Goal: Task Accomplishment & Management: Manage account settings

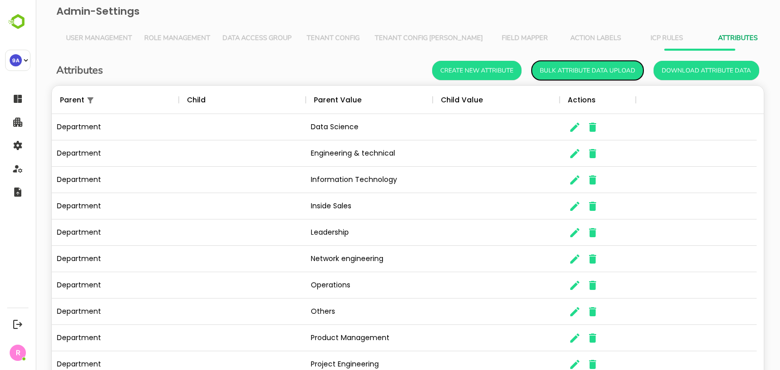
click at [583, 70] on button "Bulk Attribute Data Upload" at bounding box center [587, 70] width 112 height 19
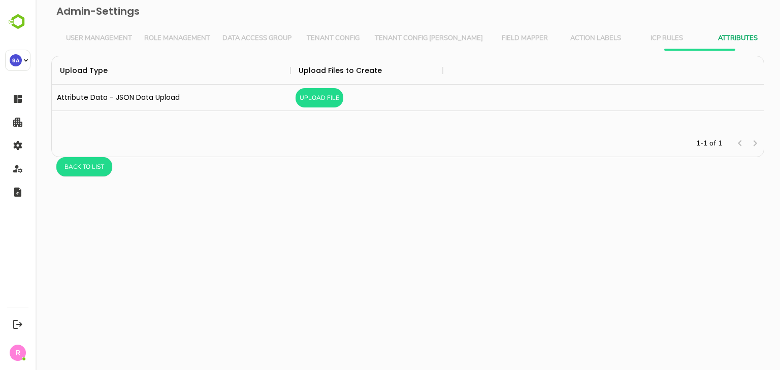
scroll to position [66, 704]
click at [319, 92] on button "Upload File" at bounding box center [319, 97] width 48 height 19
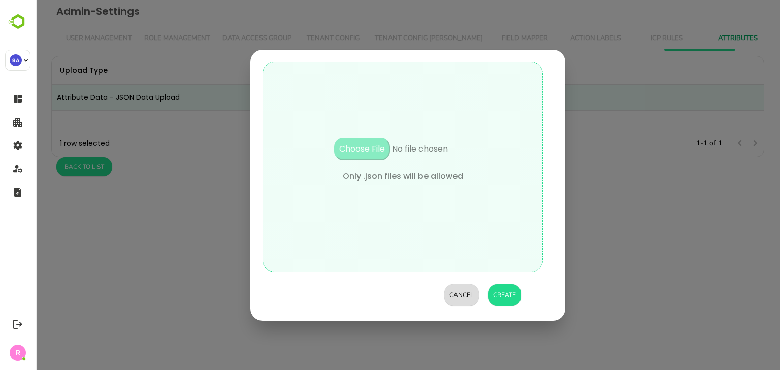
click at [375, 150] on input "file" at bounding box center [402, 154] width 173 height 32
click at [450, 290] on button "Cancel" at bounding box center [461, 295] width 35 height 21
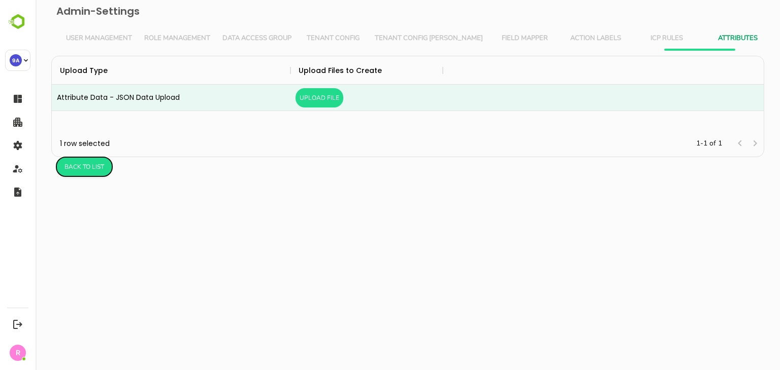
click at [84, 167] on button "Back to list" at bounding box center [84, 166] width 56 height 19
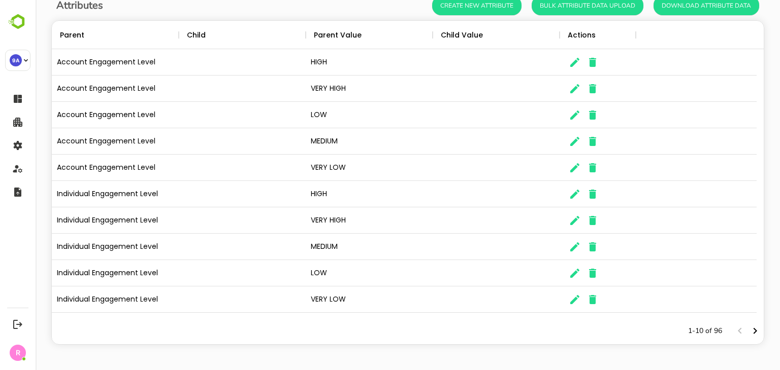
scroll to position [0, 0]
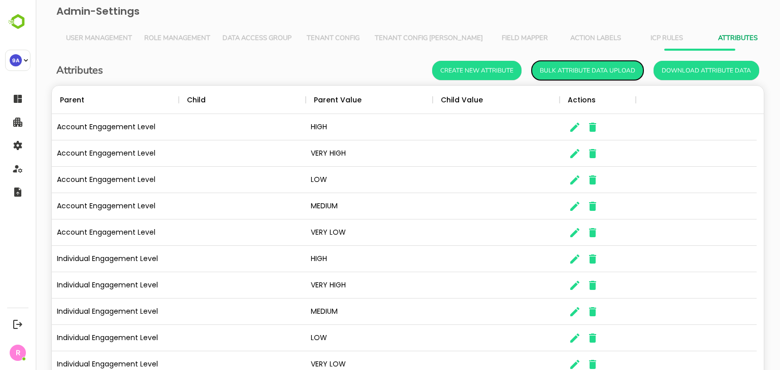
click at [593, 66] on button "Bulk Attribute Data Upload" at bounding box center [587, 70] width 112 height 19
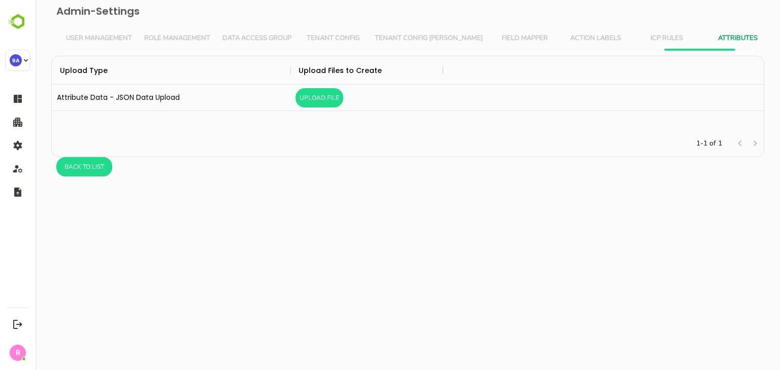
scroll to position [66, 704]
click at [321, 93] on button "Upload File" at bounding box center [319, 97] width 48 height 19
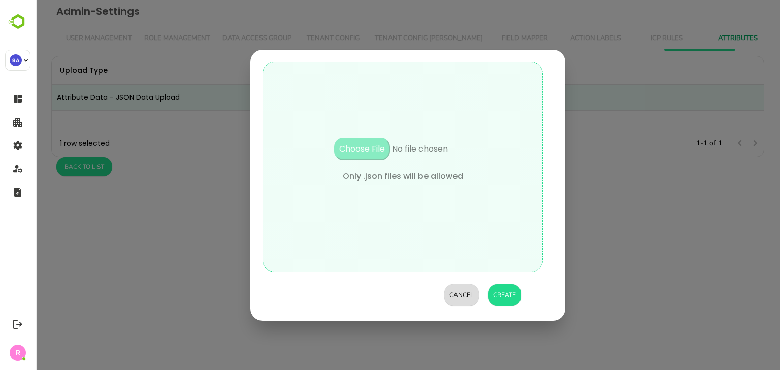
click at [371, 147] on input "file" at bounding box center [402, 154] width 173 height 32
type input "**********"
click at [502, 293] on button "Create" at bounding box center [504, 295] width 33 height 21
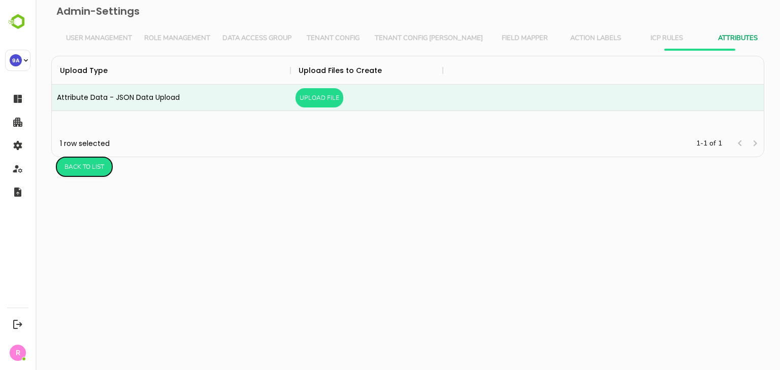
click at [73, 163] on button "Back to list" at bounding box center [84, 166] width 56 height 19
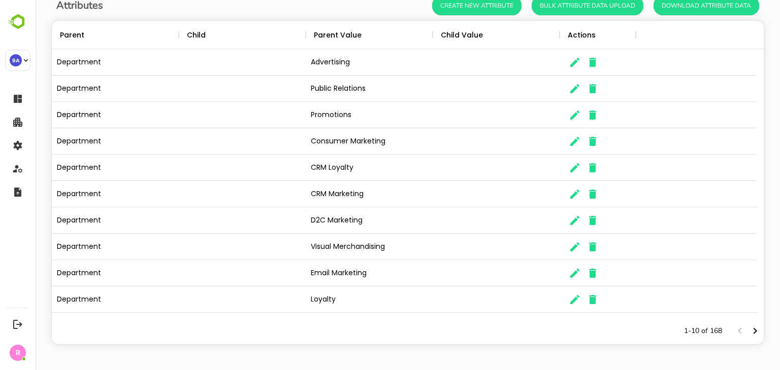
scroll to position [0, 0]
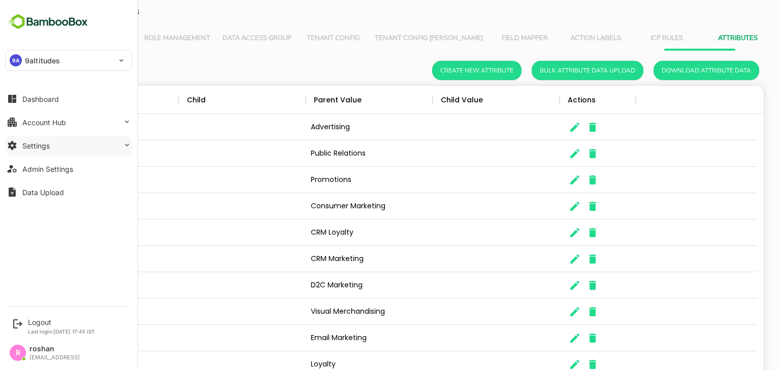
click at [66, 143] on button "Settings" at bounding box center [68, 146] width 127 height 20
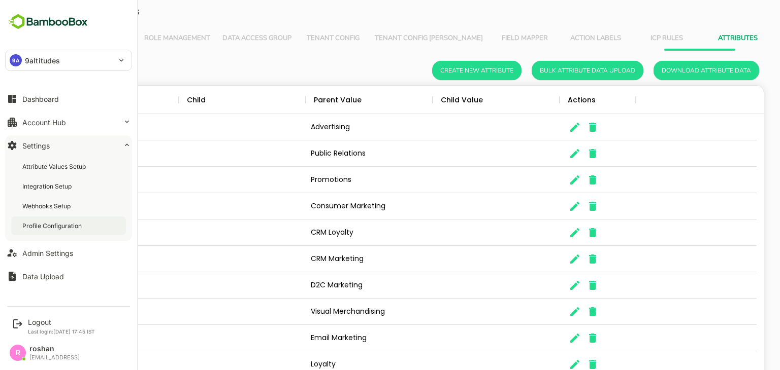
click at [57, 227] on div "Profile Configuration" at bounding box center [52, 226] width 61 height 9
click at [44, 320] on div "Logout" at bounding box center [61, 322] width 67 height 9
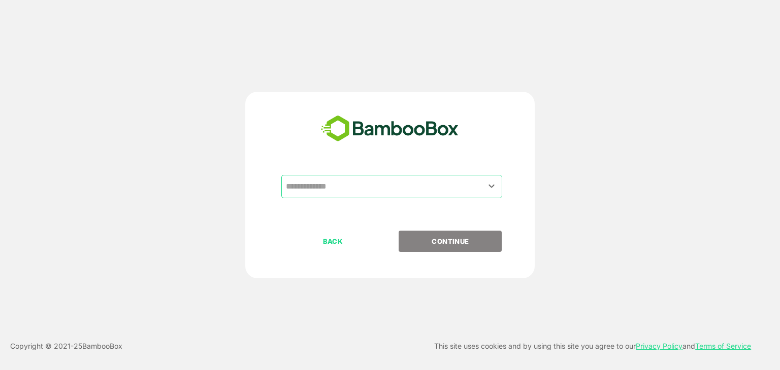
click at [360, 189] on input "text" at bounding box center [391, 186] width 217 height 19
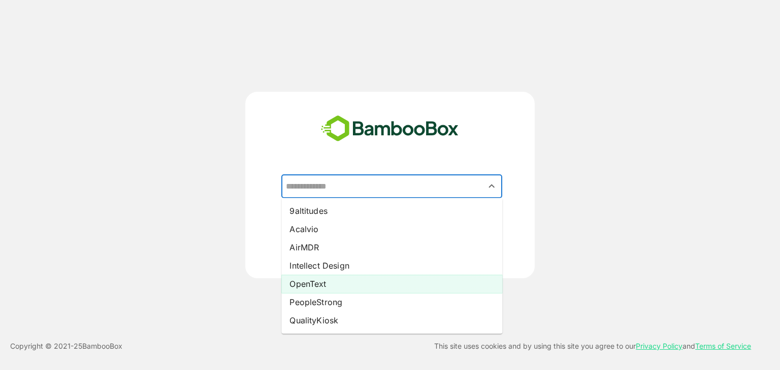
click at [328, 282] on li "OpenText" at bounding box center [391, 284] width 221 height 18
type input "********"
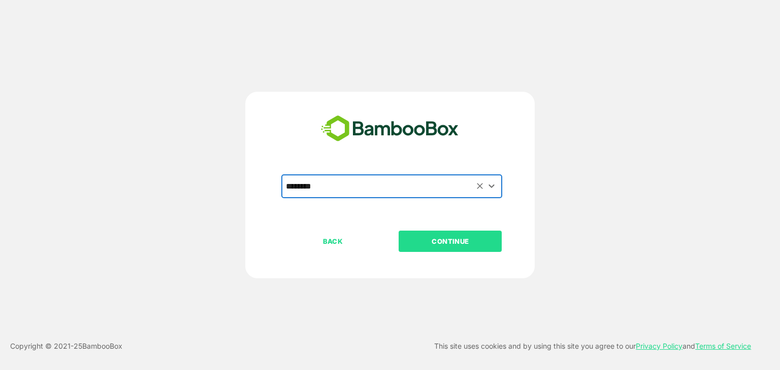
click at [454, 238] on p "CONTINUE" at bounding box center [450, 241] width 102 height 11
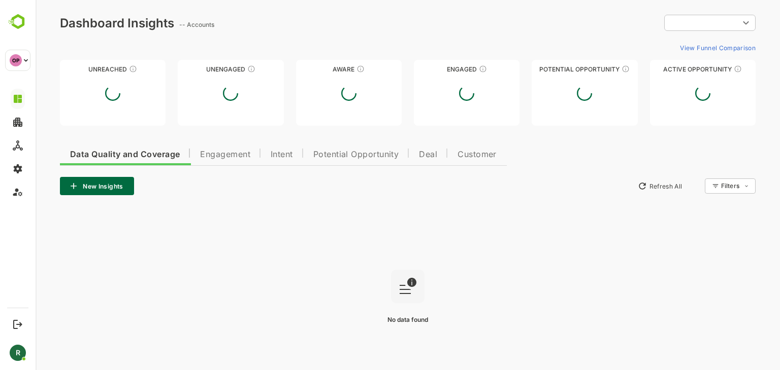
type input "**********"
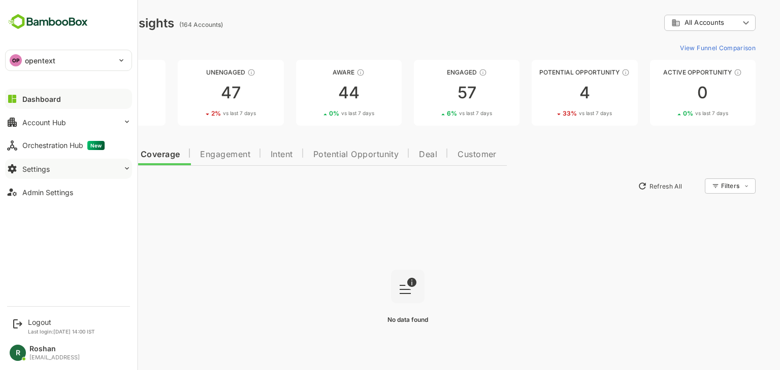
click at [42, 170] on div "Settings" at bounding box center [35, 169] width 27 height 9
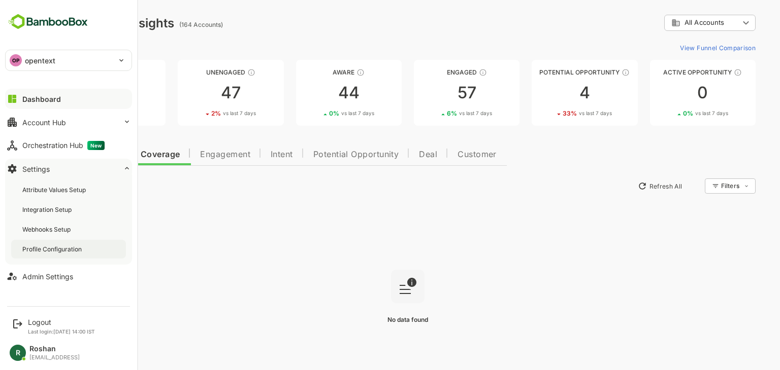
click at [39, 250] on div "Profile Configuration" at bounding box center [52, 249] width 61 height 9
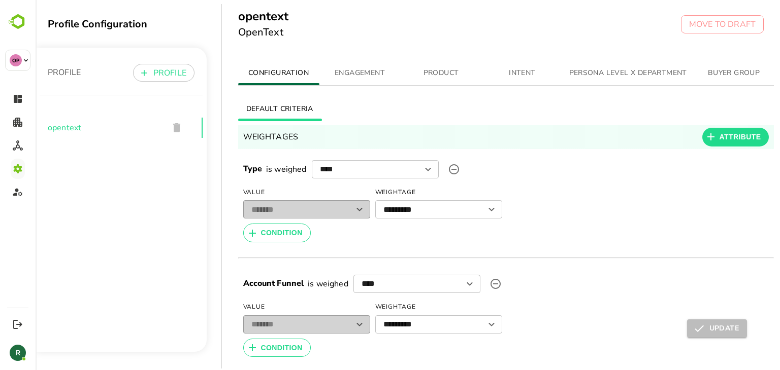
click at [637, 62] on button "PERSONA LEVEL X DEPARTMENT" at bounding box center [628, 73] width 130 height 24
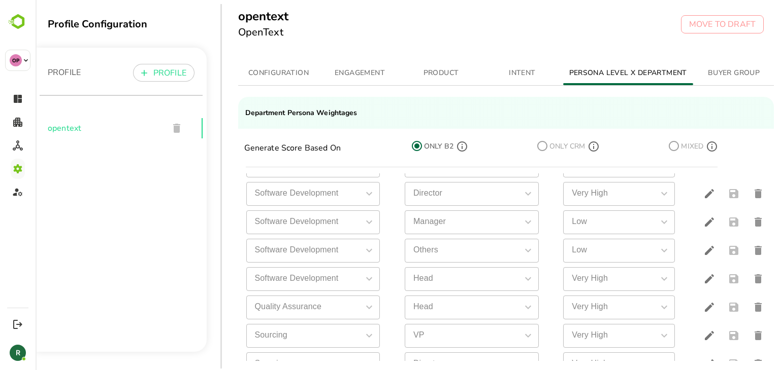
scroll to position [1874, 0]
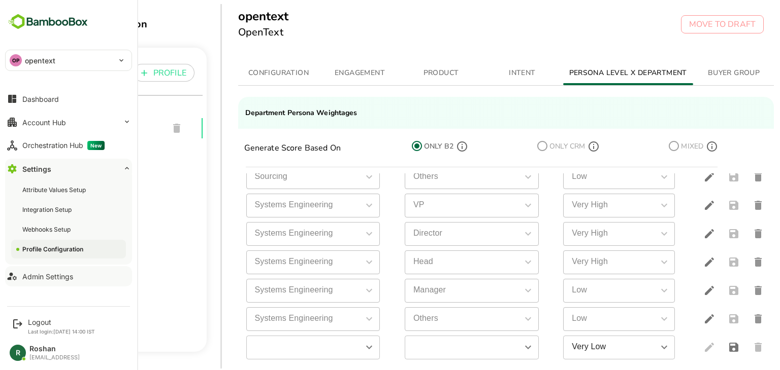
click at [50, 276] on div "Admin Settings" at bounding box center [47, 277] width 51 height 9
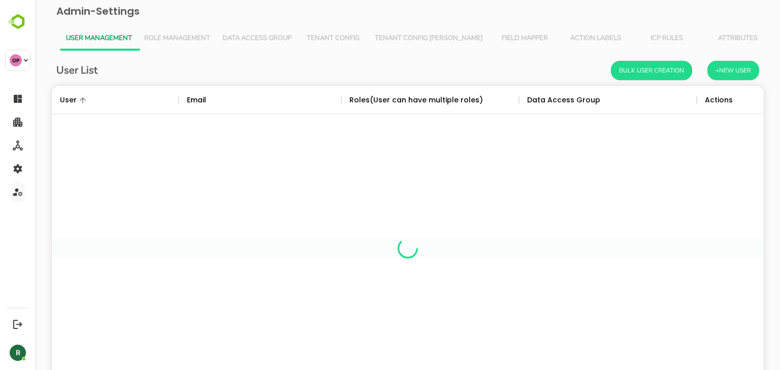
scroll to position [290, 696]
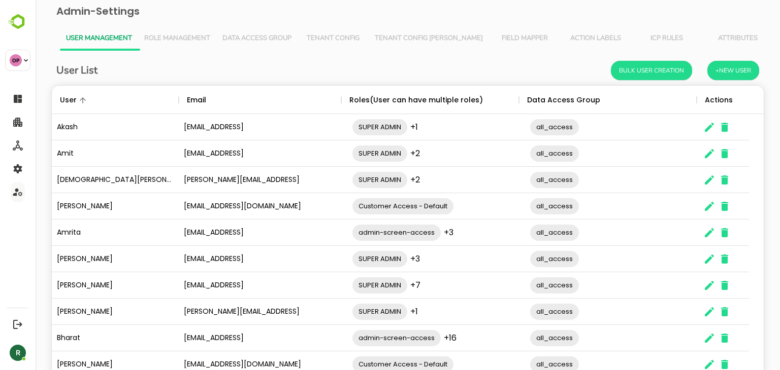
click at [708, 40] on span "Attributes" at bounding box center [737, 39] width 59 height 8
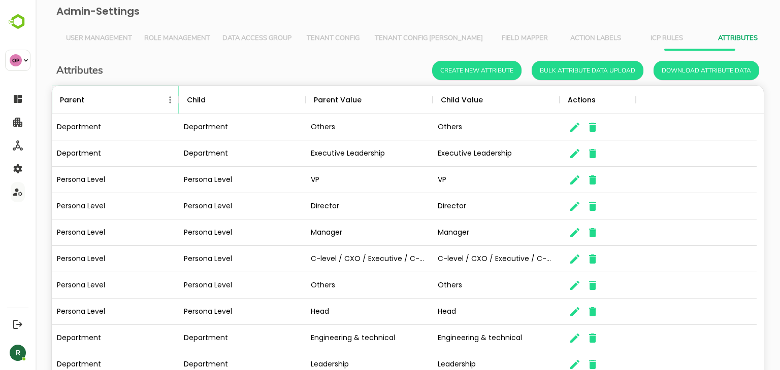
click at [170, 100] on icon "Menu" at bounding box center [170, 100] width 10 height 10
click at [132, 117] on li "Filter" at bounding box center [142, 119] width 70 height 18
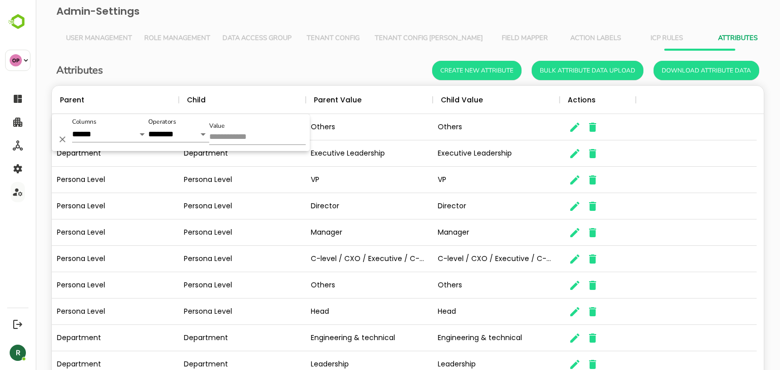
click at [240, 134] on input "Value" at bounding box center [257, 137] width 96 height 15
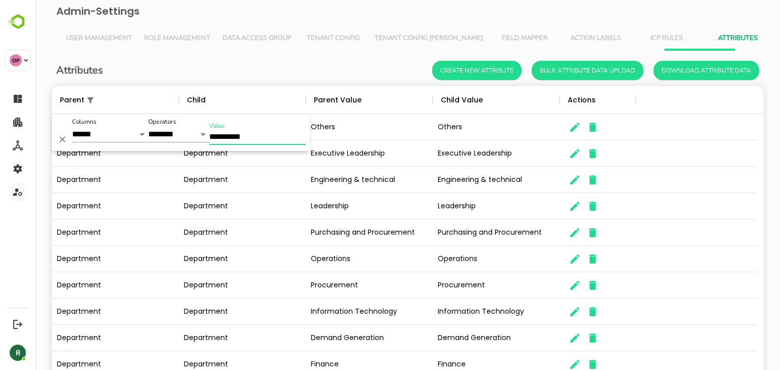
type input "**********"
click at [238, 53] on div "Attributes Create New Attribute Bulk Attribute Data Upload Download Attribute D…" at bounding box center [408, 243] width 728 height 385
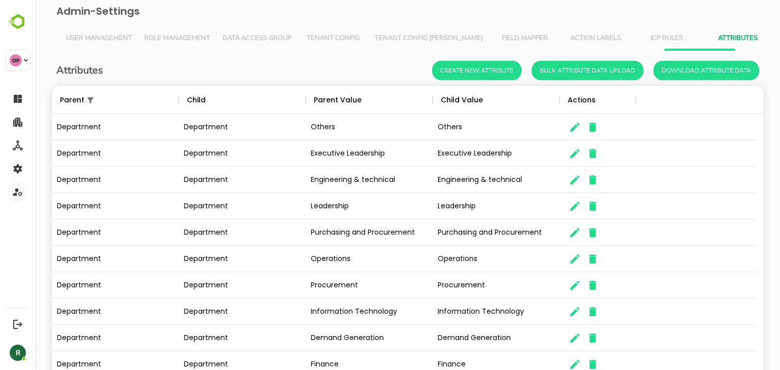
scroll to position [1, 0]
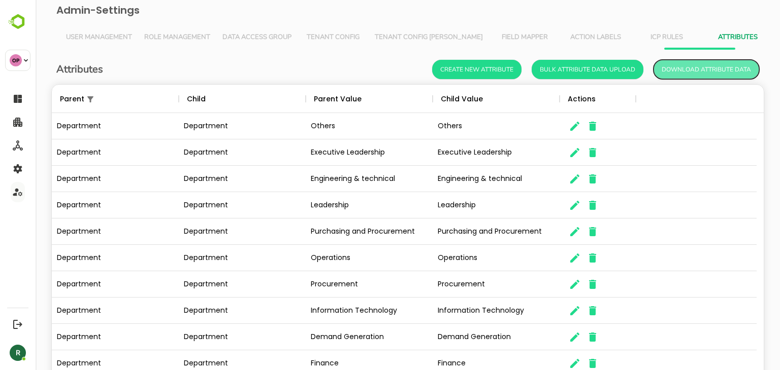
click at [688, 69] on button "Download Attribute Data" at bounding box center [706, 69] width 106 height 19
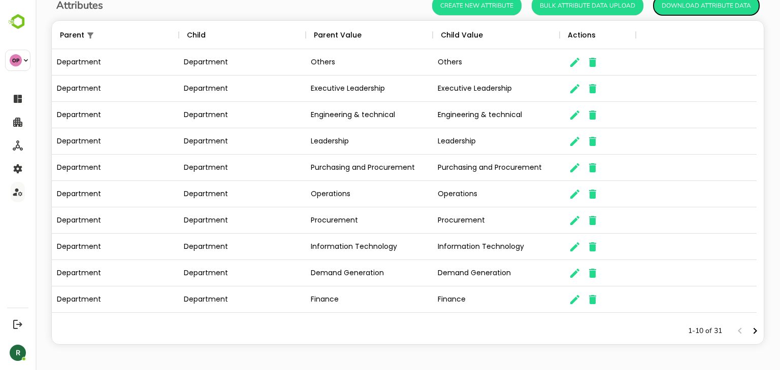
scroll to position [0, 0]
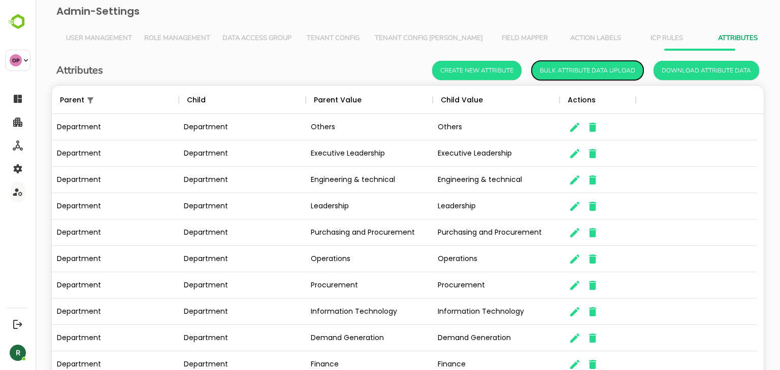
click at [608, 64] on button "Bulk Attribute Data Upload" at bounding box center [587, 70] width 112 height 19
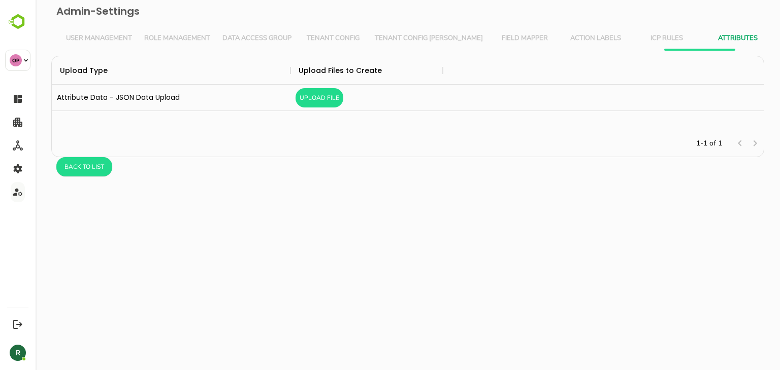
scroll to position [66, 704]
click at [323, 92] on button "Upload File" at bounding box center [319, 97] width 48 height 19
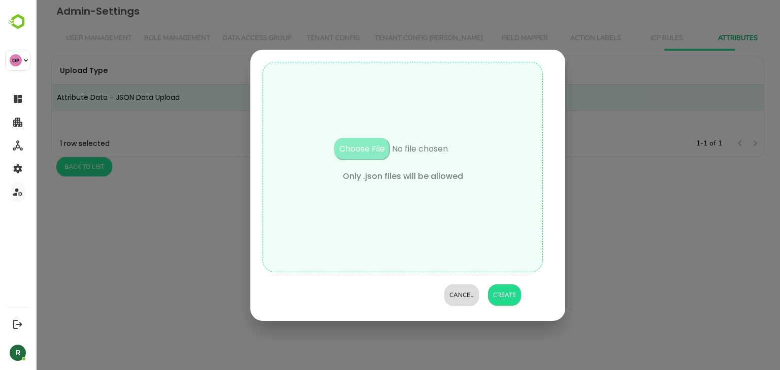
click at [365, 145] on input "file" at bounding box center [402, 154] width 173 height 32
type input "**********"
click at [501, 297] on button "Create" at bounding box center [504, 295] width 33 height 21
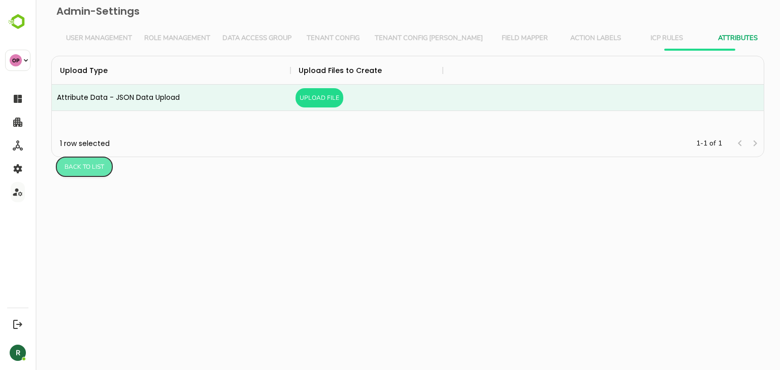
click at [91, 167] on button "Back to list" at bounding box center [84, 166] width 56 height 19
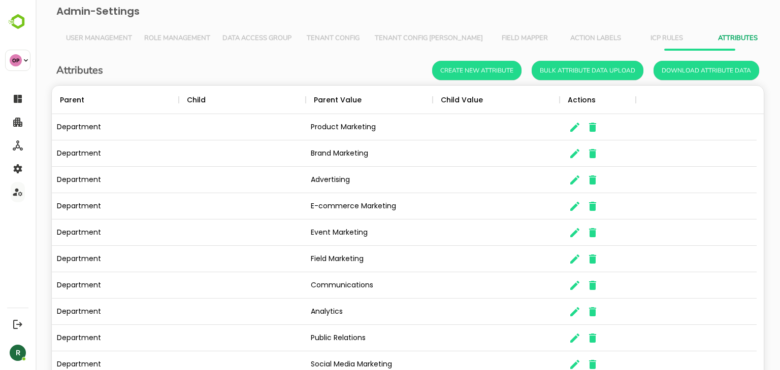
scroll to position [290, 696]
click at [168, 97] on icon "Menu" at bounding box center [170, 100] width 10 height 10
click at [135, 124] on li "Filter" at bounding box center [142, 119] width 70 height 18
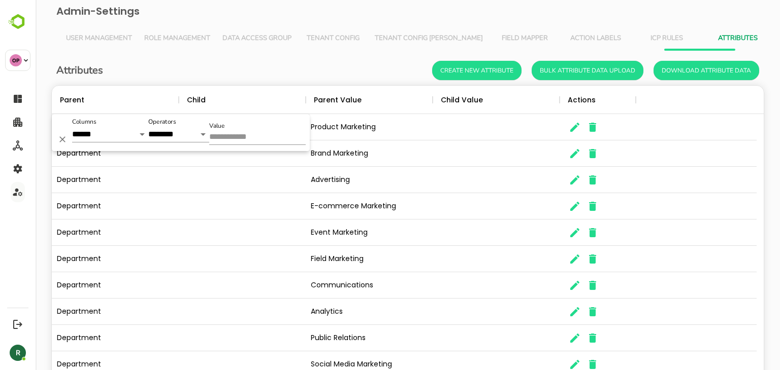
click at [249, 133] on input "Value" at bounding box center [257, 137] width 96 height 15
type input "**********"
click at [306, 21] on h6 "Admin-Settings" at bounding box center [408, 11] width 728 height 22
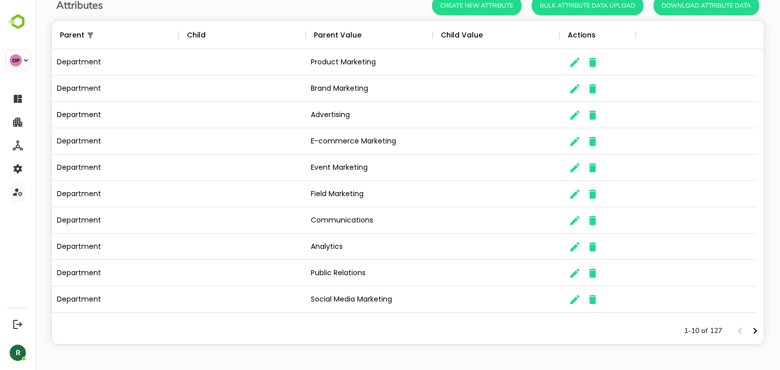
scroll to position [0, 0]
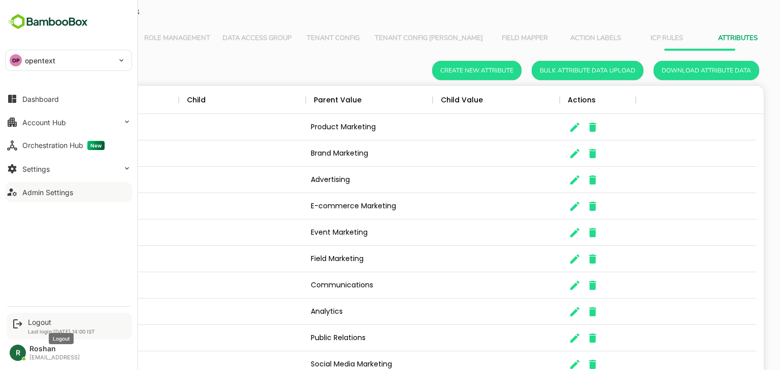
click at [35, 321] on div "Logout" at bounding box center [61, 322] width 67 height 9
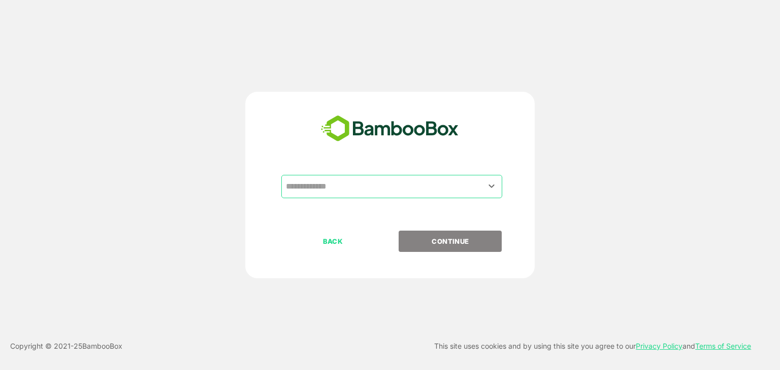
click at [363, 183] on input "text" at bounding box center [391, 186] width 217 height 19
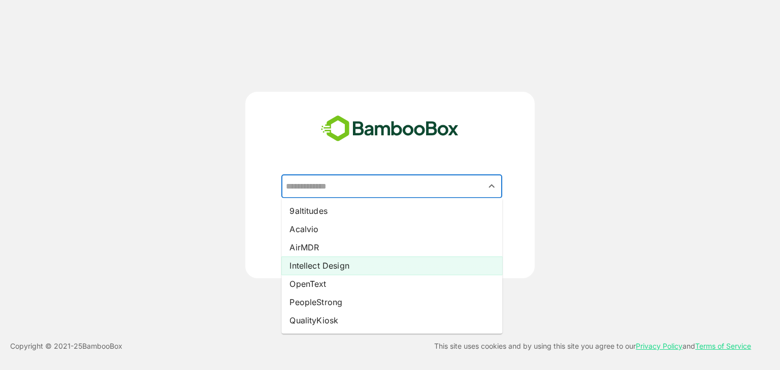
click at [337, 262] on li "Intellect Design" at bounding box center [391, 266] width 221 height 18
type input "**********"
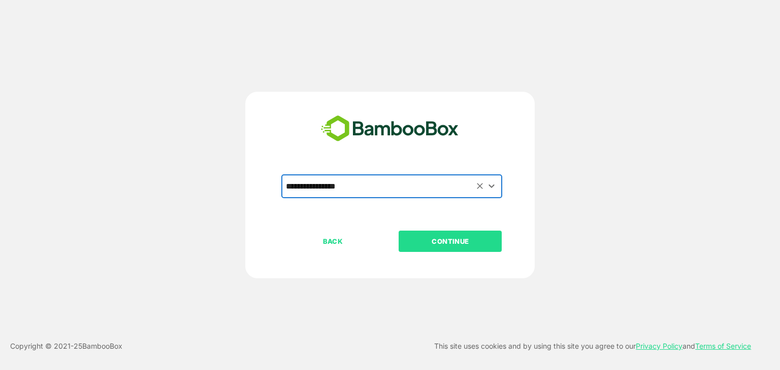
click at [459, 248] on button "CONTINUE" at bounding box center [449, 241] width 103 height 21
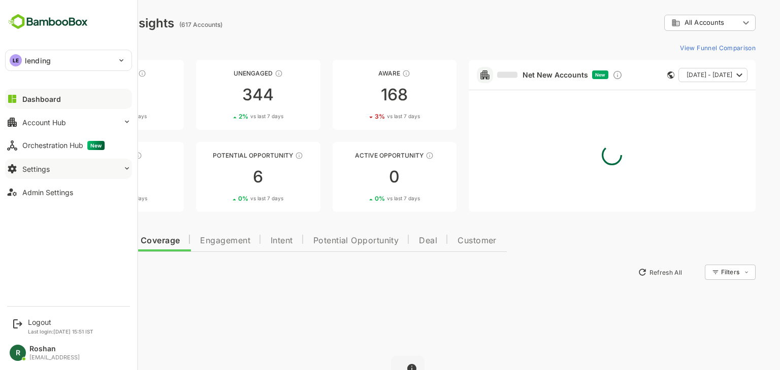
click at [71, 169] on button "Settings" at bounding box center [68, 169] width 127 height 20
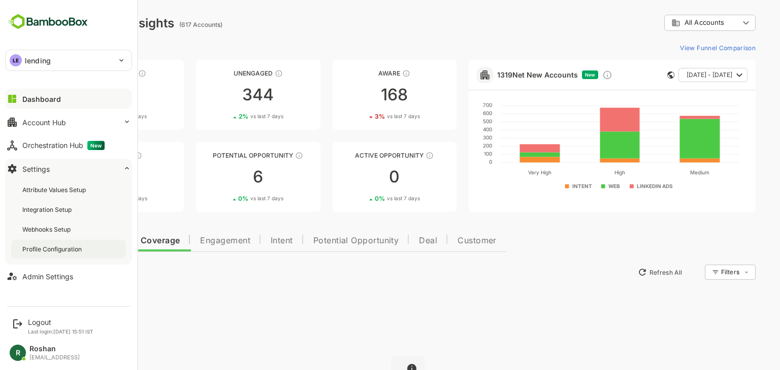
click at [55, 246] on div "Profile Configuration" at bounding box center [52, 249] width 61 height 9
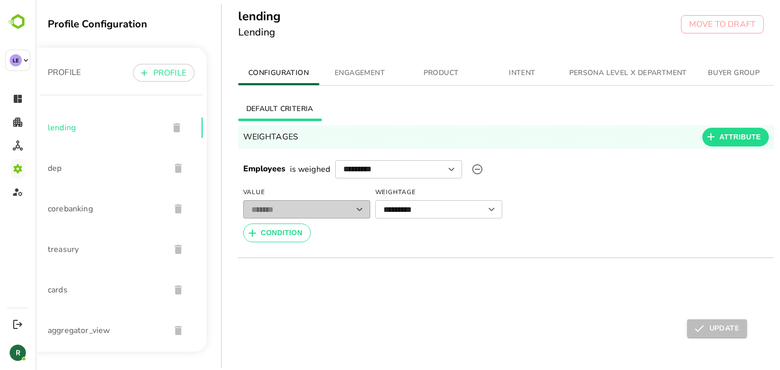
click at [619, 77] on span "PERSONA LEVEL X DEPARTMENT" at bounding box center [628, 73] width 118 height 13
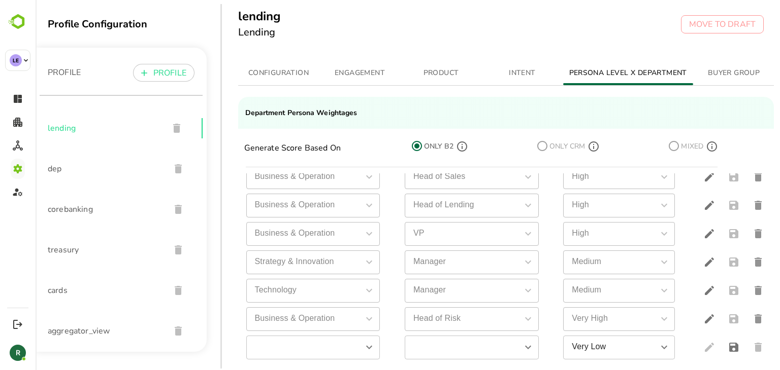
scroll to position [26, 0]
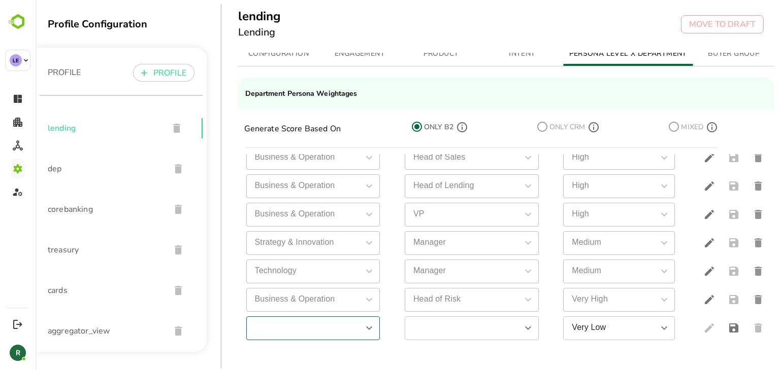
click at [358, 320] on input "simple table" at bounding box center [304, 329] width 111 height 18
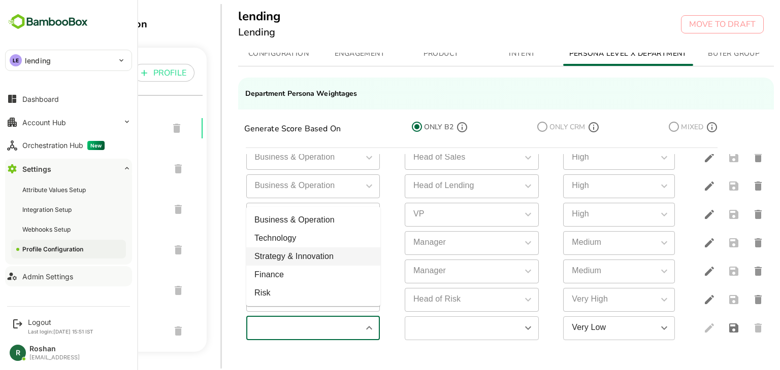
type input "**********"
click at [45, 274] on div "Admin Settings" at bounding box center [47, 277] width 51 height 9
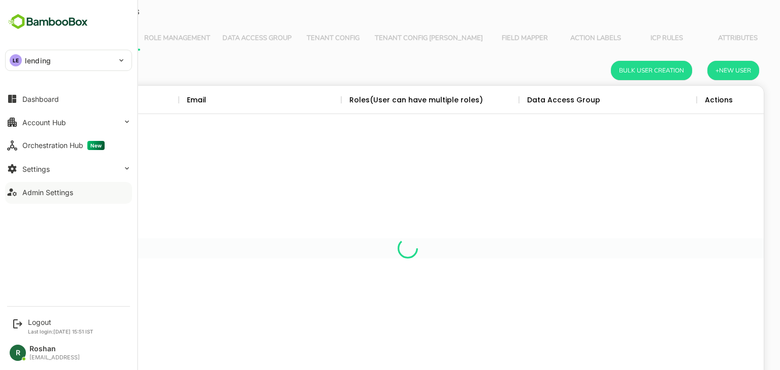
scroll to position [290, 696]
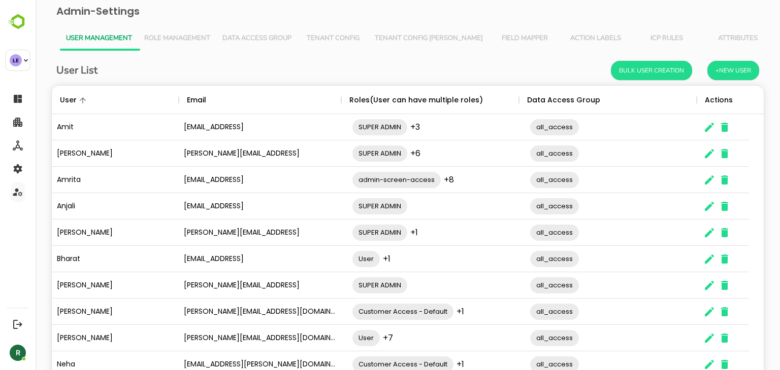
click at [704, 31] on button "Attributes" at bounding box center [737, 38] width 71 height 24
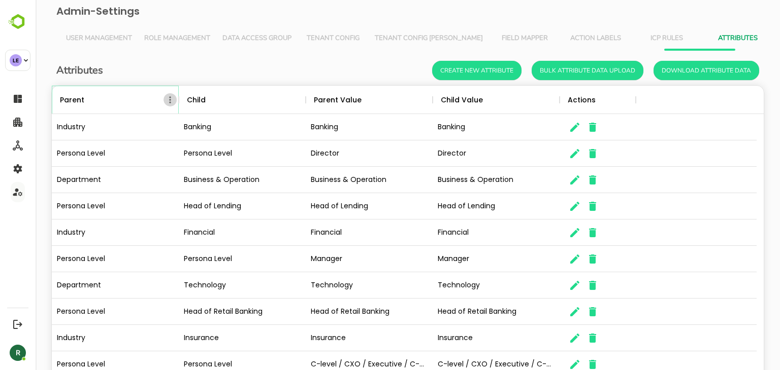
click at [169, 103] on icon "Menu" at bounding box center [170, 100] width 10 height 10
click at [139, 122] on li "Filter" at bounding box center [142, 119] width 70 height 18
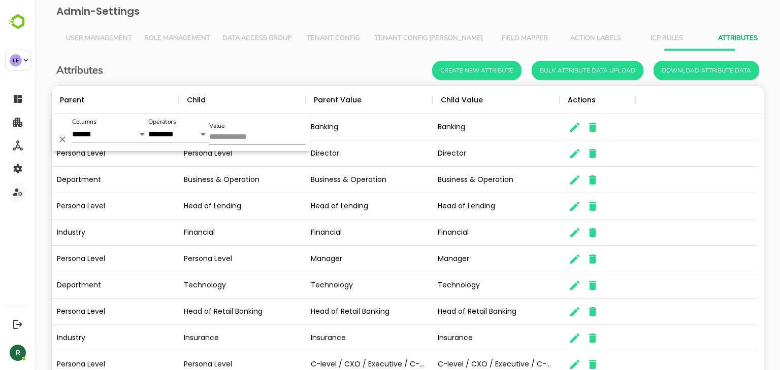
click at [246, 139] on input "Value" at bounding box center [257, 137] width 96 height 15
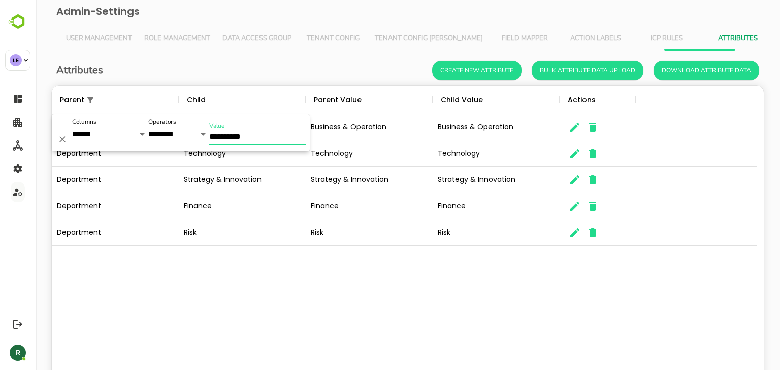
type input "**********"
click at [258, 62] on div "Attributes Create New Attribute Bulk Attribute Data Upload Download Attribute D…" at bounding box center [407, 70] width 702 height 19
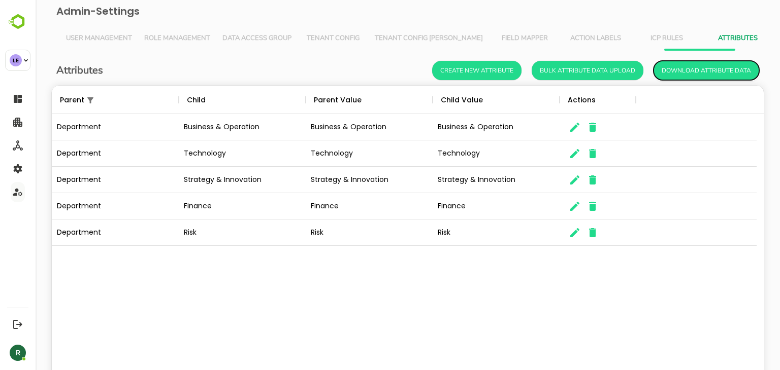
click at [681, 69] on button "Download Attribute Data" at bounding box center [706, 70] width 106 height 19
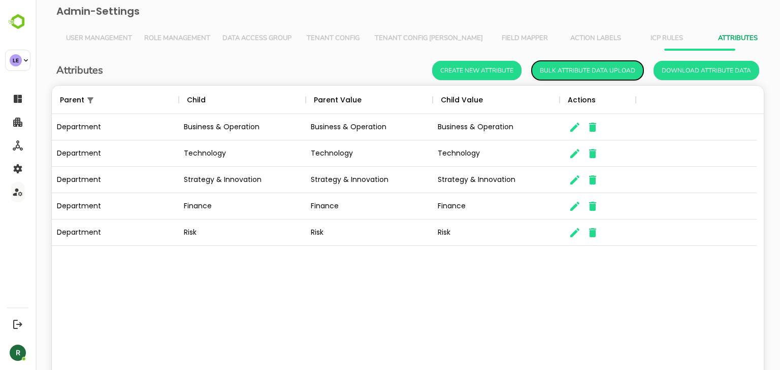
click at [568, 67] on button "Bulk Attribute Data Upload" at bounding box center [587, 70] width 112 height 19
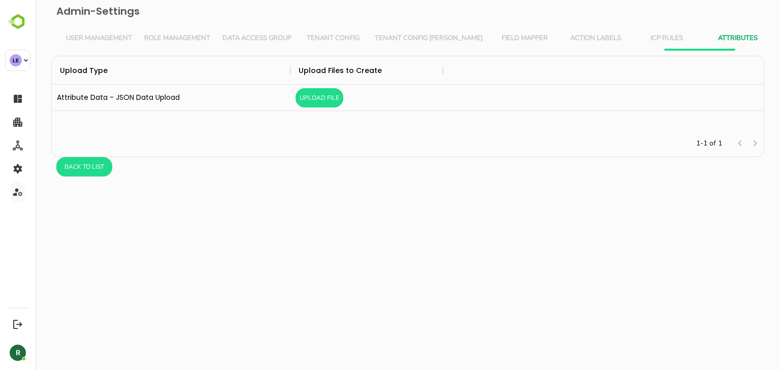
scroll to position [66, 704]
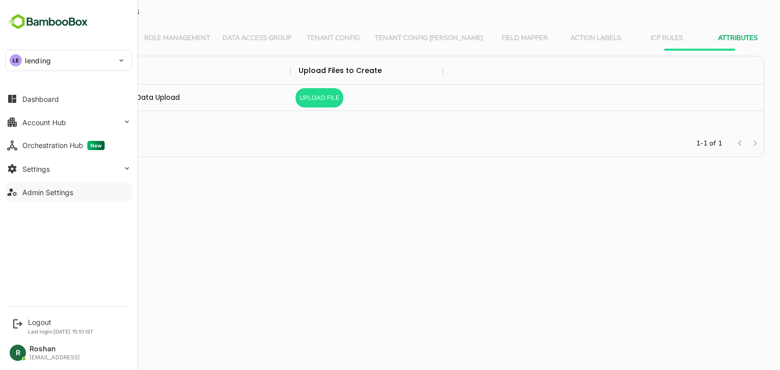
click at [64, 60] on div "LE lending" at bounding box center [63, 60] width 114 height 20
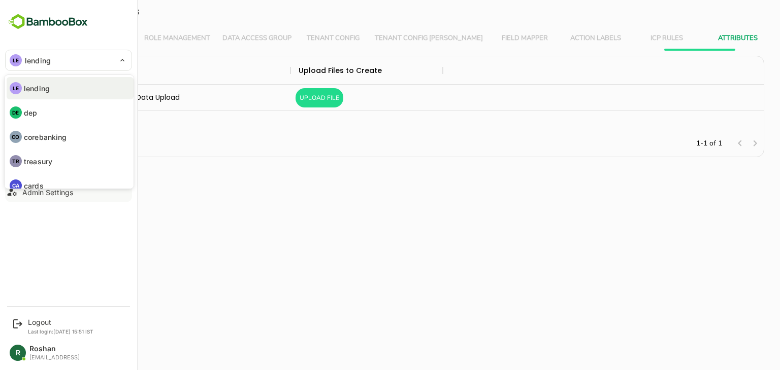
click at [64, 60] on div at bounding box center [390, 185] width 780 height 370
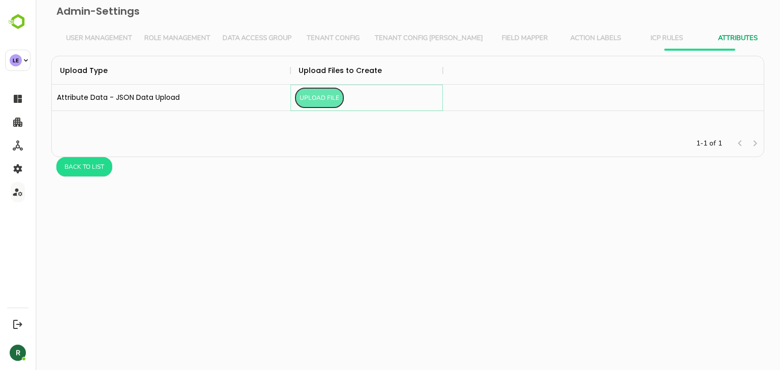
click at [313, 96] on button "Upload File" at bounding box center [319, 97] width 48 height 19
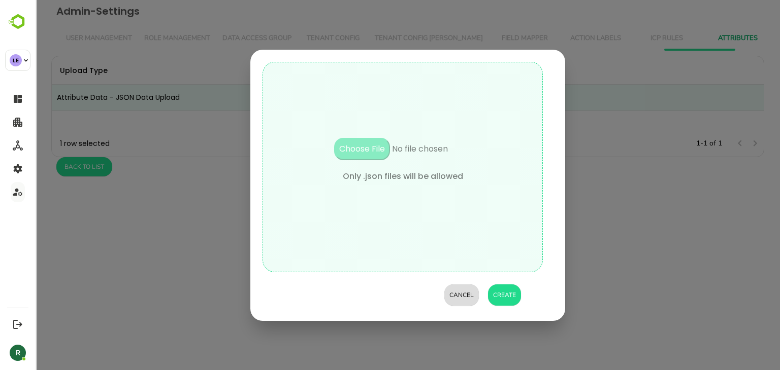
click at [366, 153] on input "file" at bounding box center [402, 154] width 173 height 32
type input "**********"
click at [506, 298] on button "Create" at bounding box center [504, 295] width 33 height 21
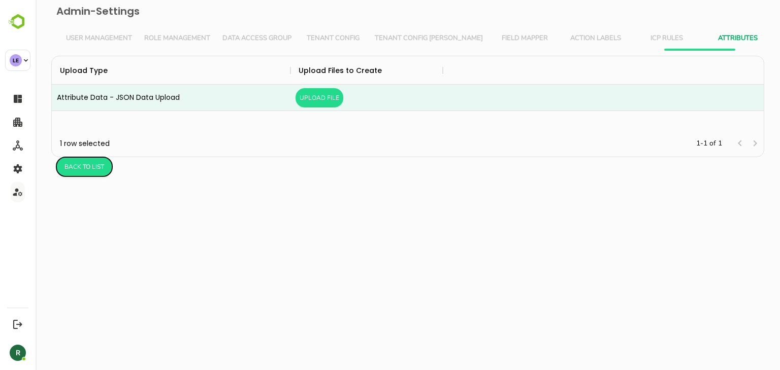
click at [83, 170] on button "Back to list" at bounding box center [84, 166] width 56 height 19
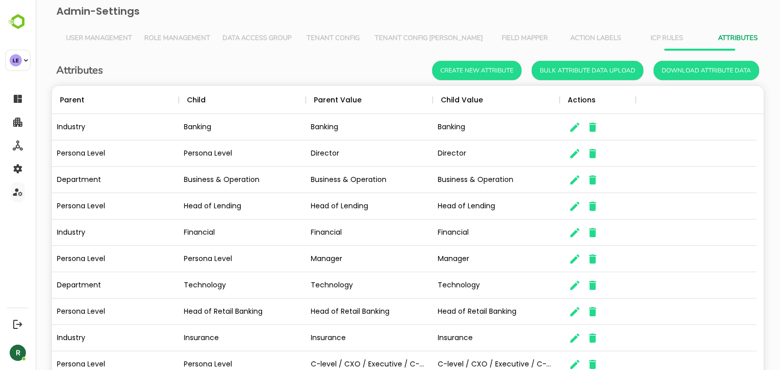
scroll to position [290, 696]
click at [170, 99] on icon "Menu" at bounding box center [170, 99] width 2 height 7
click at [132, 121] on li "Filter" at bounding box center [142, 119] width 70 height 18
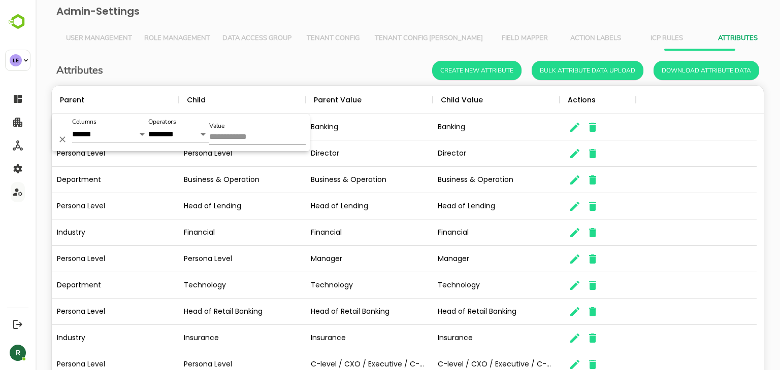
click at [230, 134] on input "Value" at bounding box center [257, 137] width 96 height 15
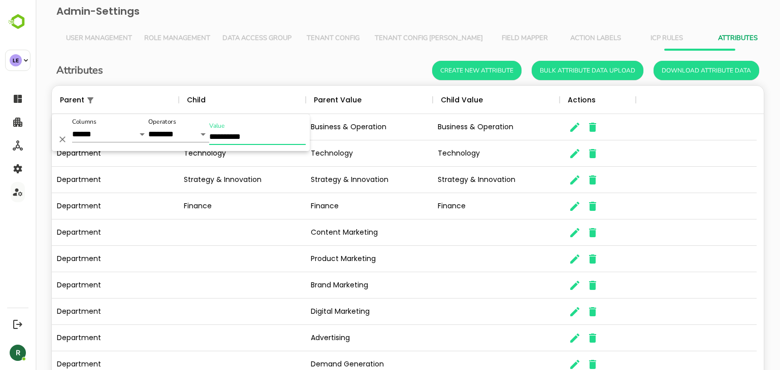
scroll to position [65, 0]
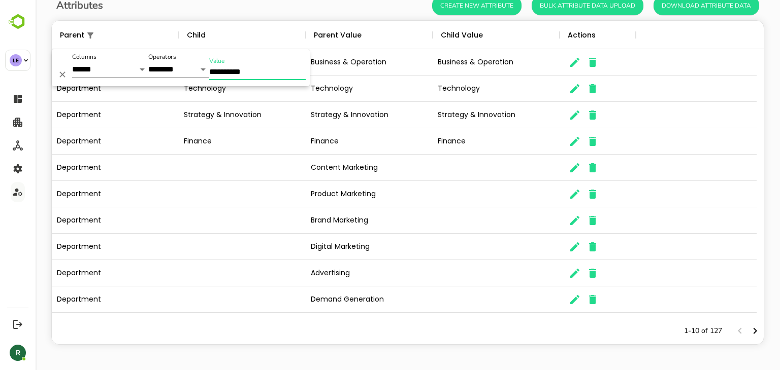
type input "**********"
click at [749, 331] on icon "Next page" at bounding box center [755, 331] width 12 height 12
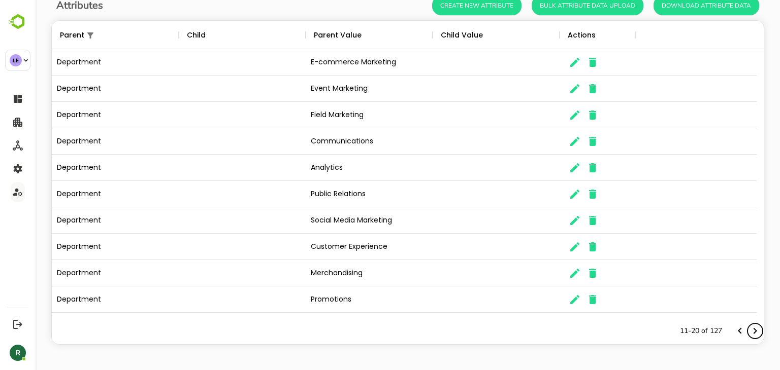
click at [749, 331] on icon "Next page" at bounding box center [755, 331] width 12 height 12
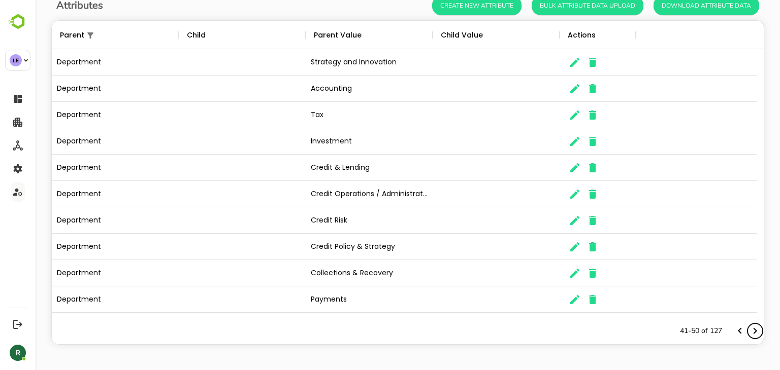
click at [749, 331] on icon "Next page" at bounding box center [755, 331] width 12 height 12
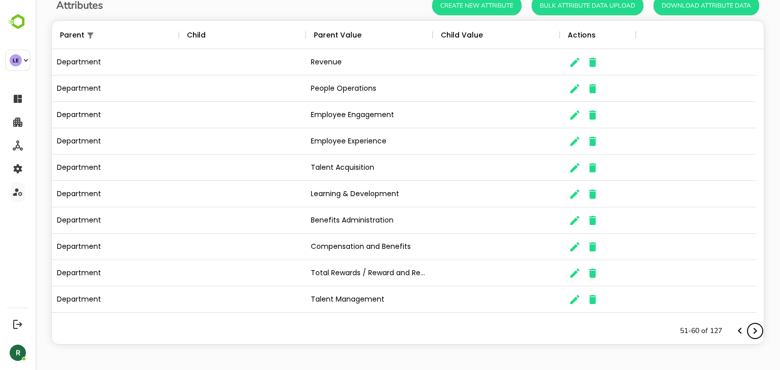
click at [749, 331] on icon "Next page" at bounding box center [755, 331] width 12 height 12
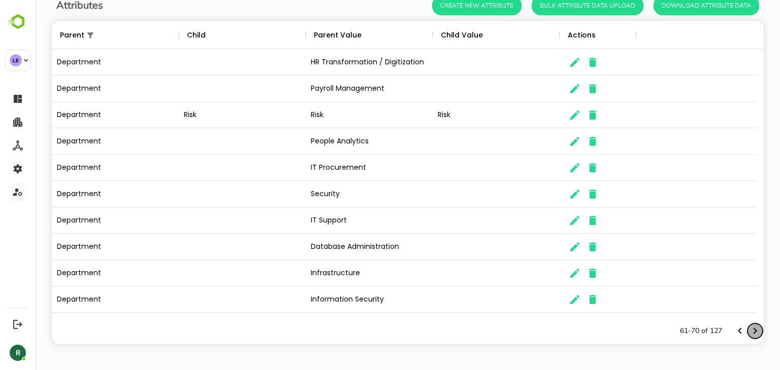
click at [749, 331] on icon "Next page" at bounding box center [755, 331] width 12 height 12
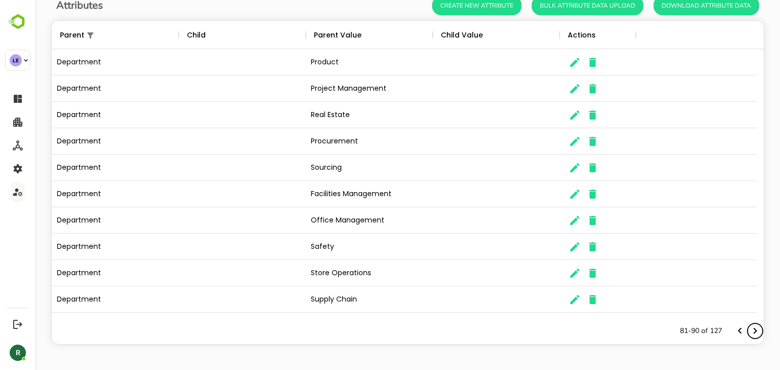
scroll to position [0, 0]
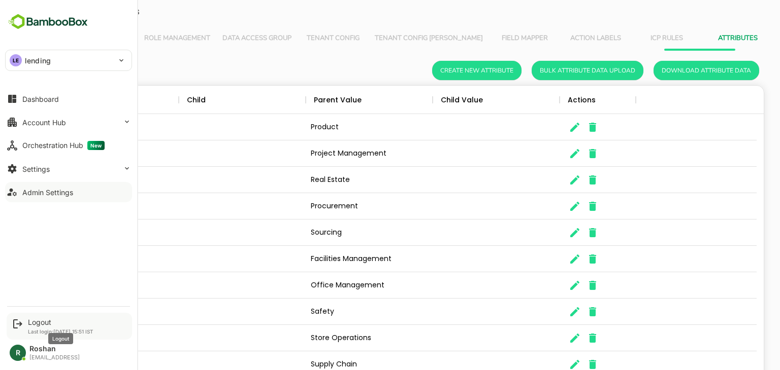
click at [43, 321] on div "Logout" at bounding box center [60, 322] width 65 height 9
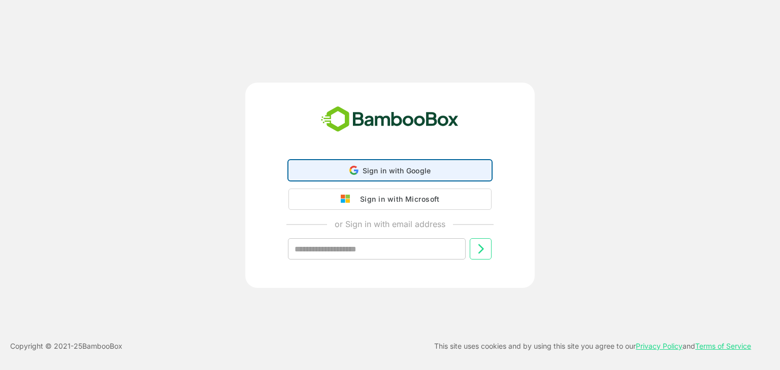
click at [409, 177] on div "Sign in with Google Sign in with Google. Opens in new tab" at bounding box center [390, 170] width 190 height 19
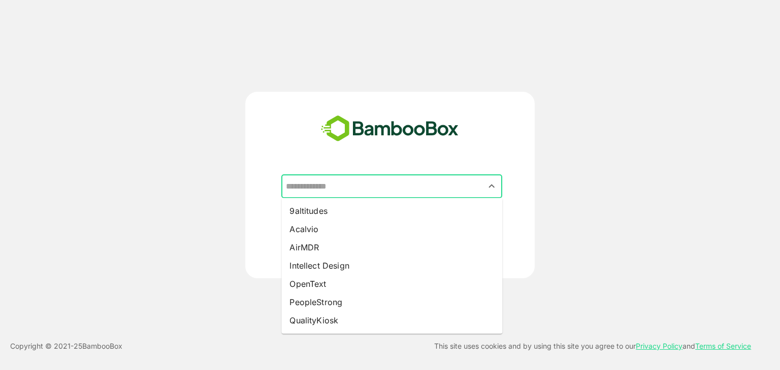
click at [370, 190] on input "text" at bounding box center [391, 186] width 217 height 19
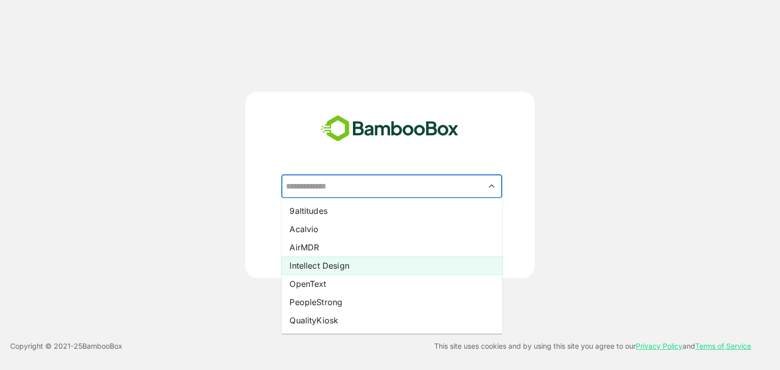
click at [346, 264] on li "Intellect Design" at bounding box center [391, 266] width 221 height 18
type input "**********"
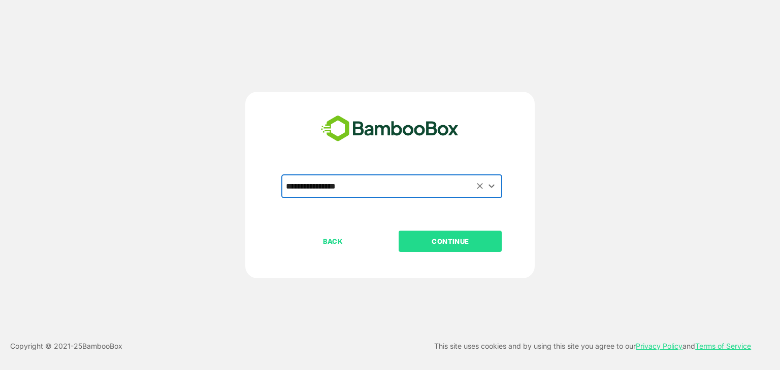
click at [450, 244] on p "CONTINUE" at bounding box center [450, 241] width 102 height 11
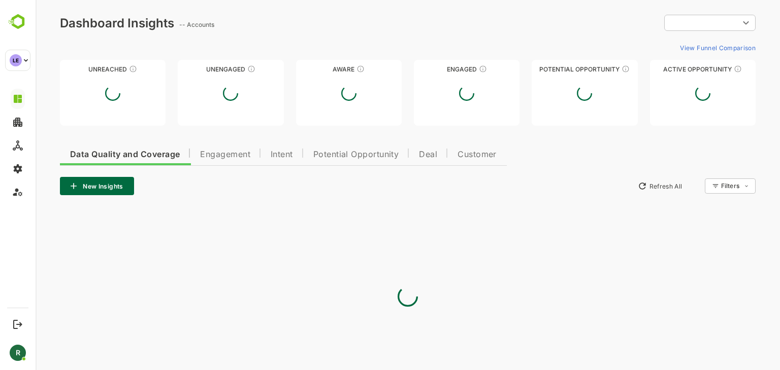
type input "**********"
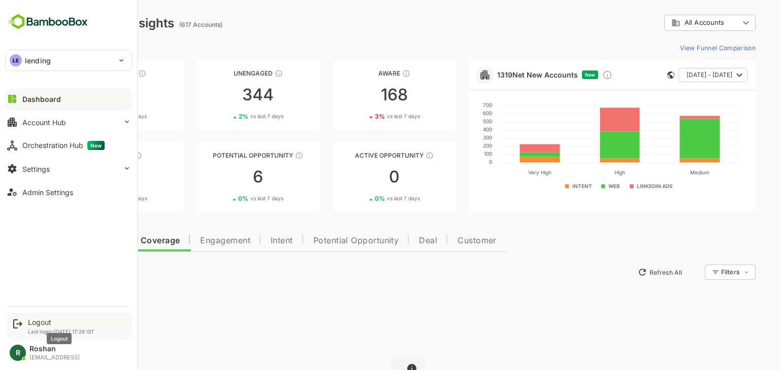
click at [41, 321] on div "Logout" at bounding box center [61, 322] width 66 height 9
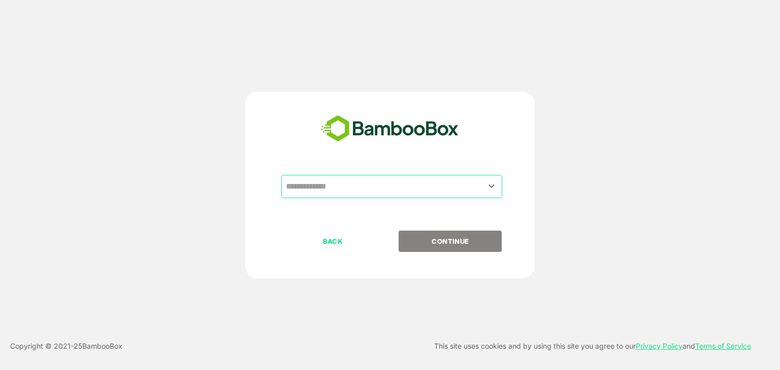
click at [374, 180] on input "text" at bounding box center [391, 186] width 217 height 19
click at [360, 183] on input "text" at bounding box center [391, 186] width 217 height 19
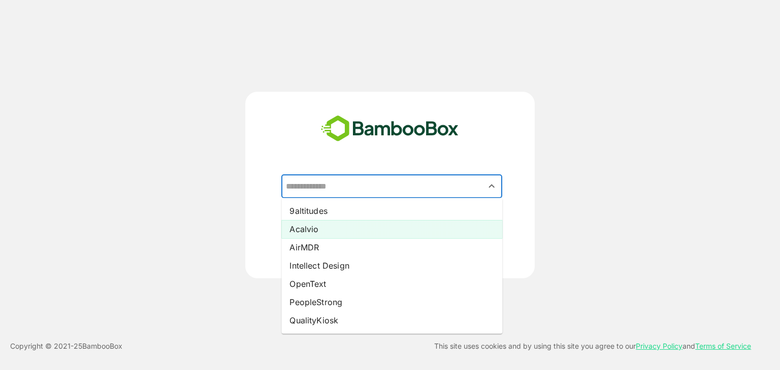
click at [328, 230] on li "Acalvio" at bounding box center [391, 229] width 221 height 18
type input "*******"
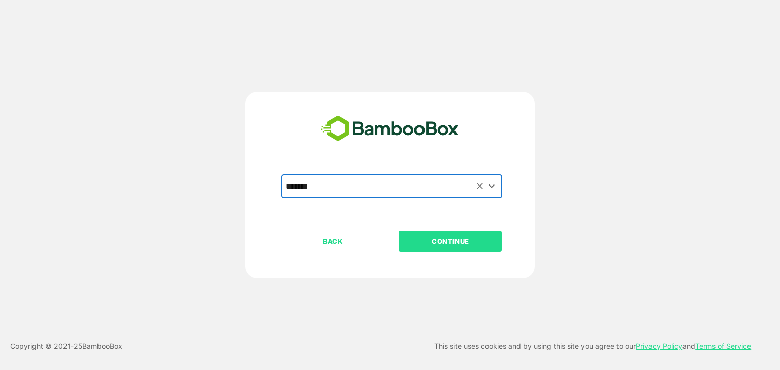
click at [468, 242] on p "CONTINUE" at bounding box center [450, 241] width 102 height 11
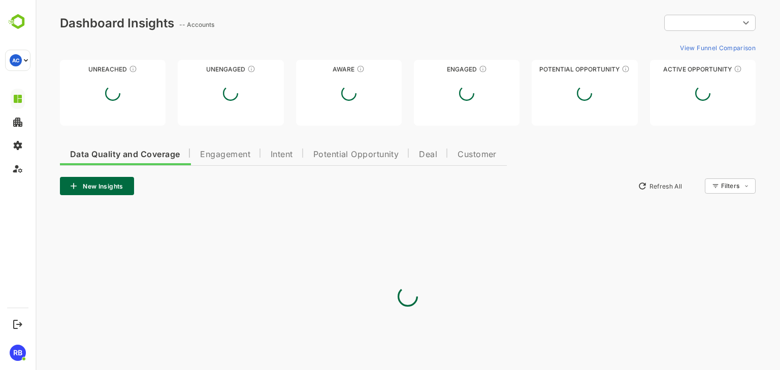
type input "**********"
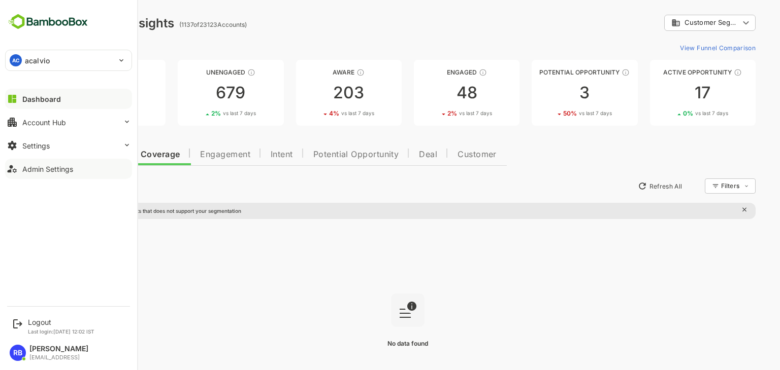
click at [76, 171] on button "Admin Settings" at bounding box center [68, 169] width 127 height 20
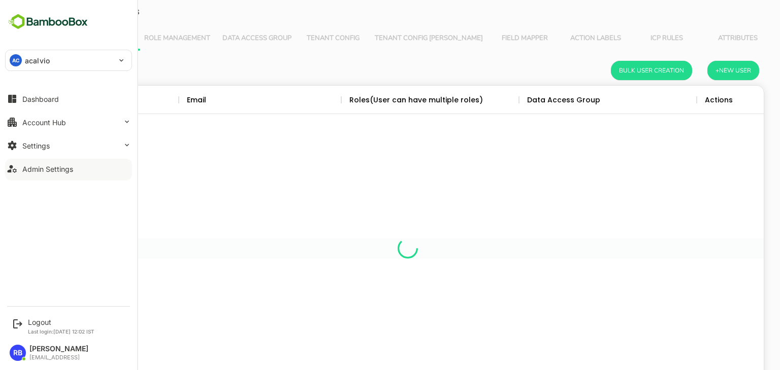
scroll to position [290, 696]
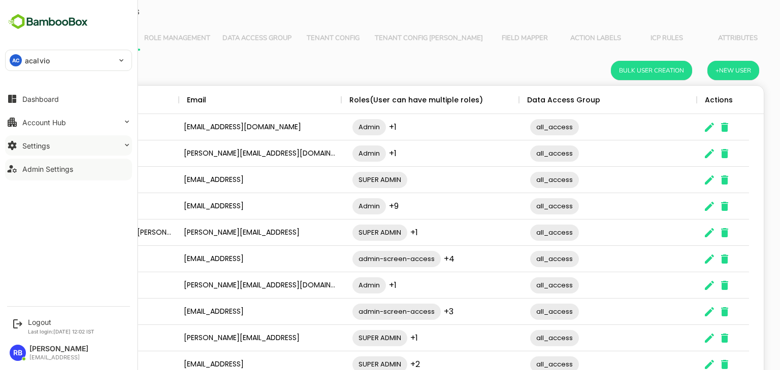
click at [89, 148] on button "Settings" at bounding box center [68, 146] width 127 height 20
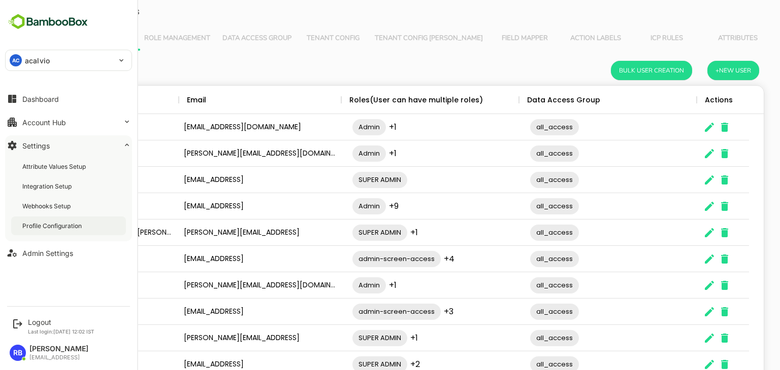
click at [69, 224] on div "Profile Configuration" at bounding box center [52, 226] width 61 height 9
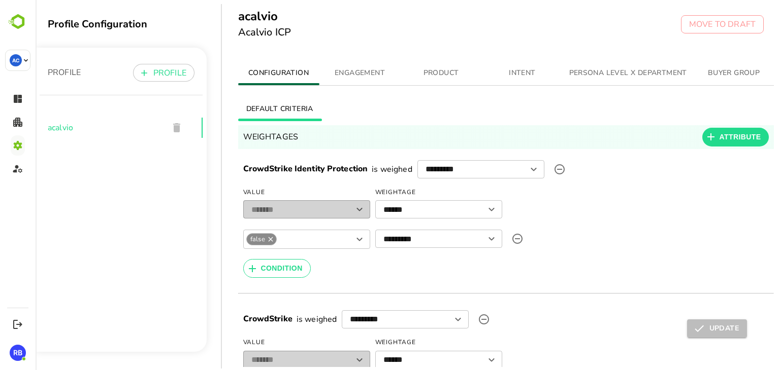
click at [622, 72] on span "PERSONA LEVEL X DEPARTMENT" at bounding box center [628, 73] width 118 height 13
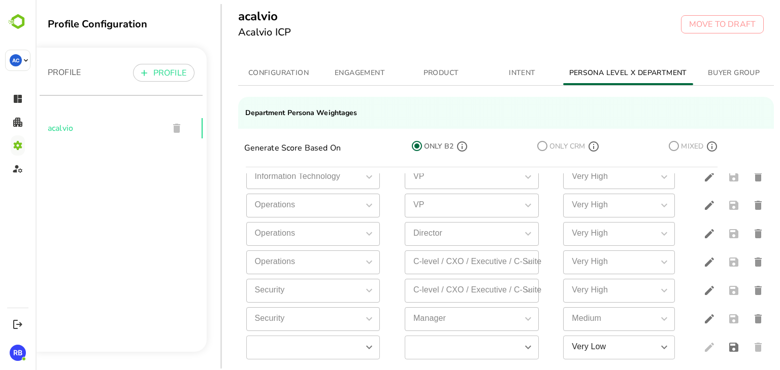
scroll to position [26, 0]
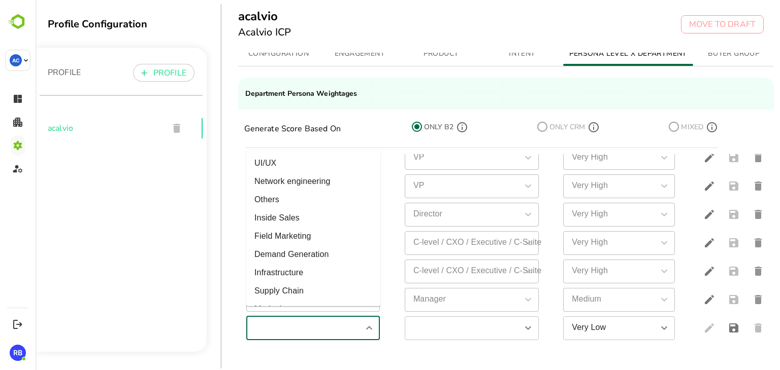
click at [319, 327] on input "simple table" at bounding box center [304, 329] width 111 height 18
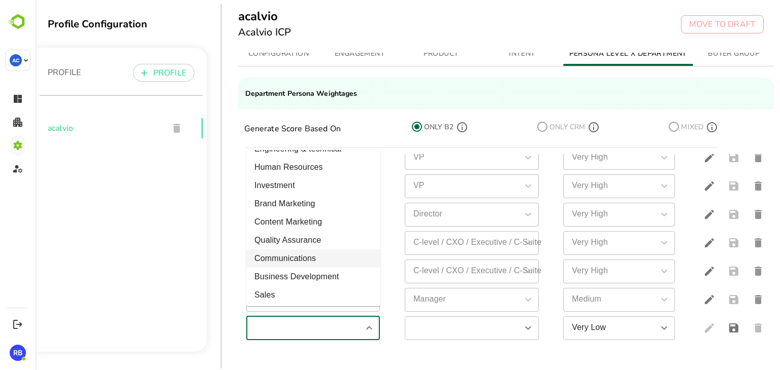
scroll to position [546, 0]
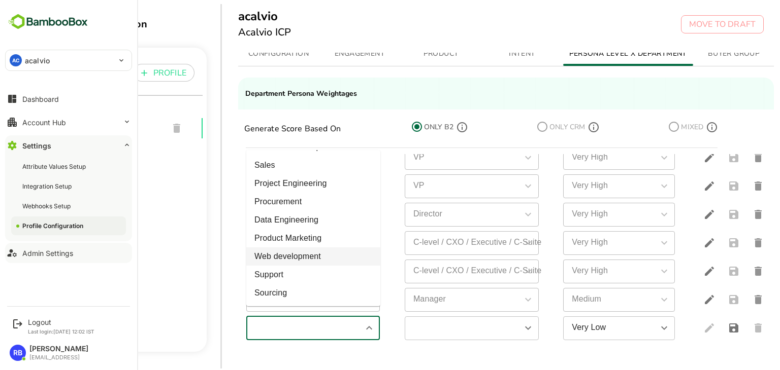
type input "**********"
click at [64, 255] on div "Admin Settings" at bounding box center [47, 253] width 51 height 9
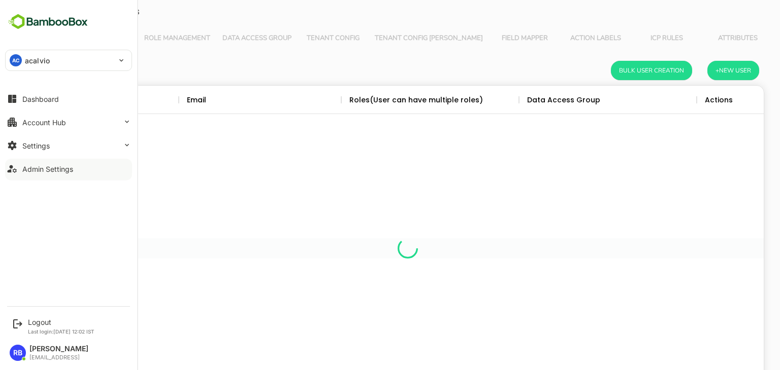
scroll to position [290, 696]
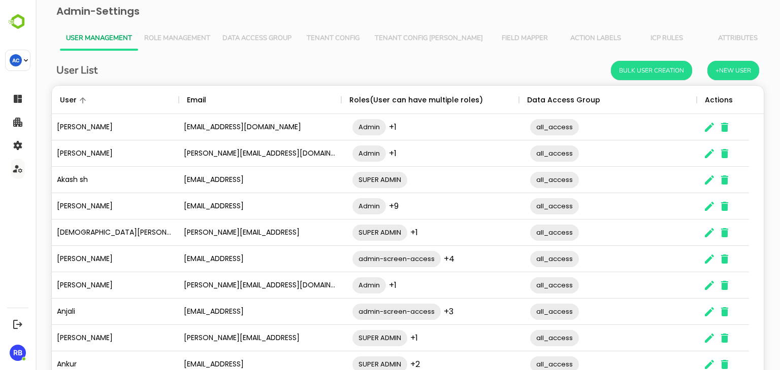
click at [708, 35] on span "Attributes" at bounding box center [737, 39] width 59 height 8
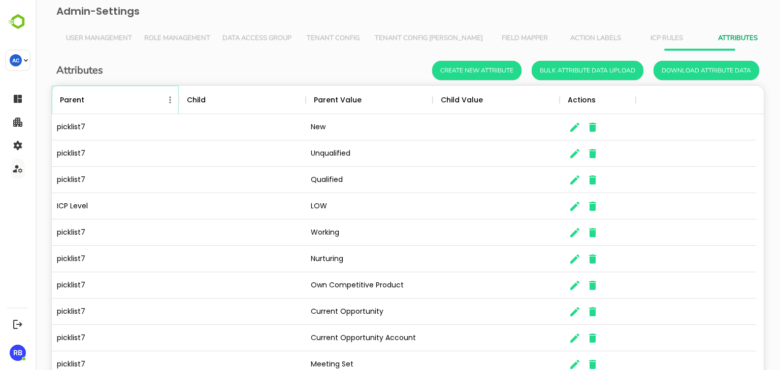
click at [171, 100] on icon "Menu" at bounding box center [170, 100] width 10 height 10
click at [134, 122] on li "Filter" at bounding box center [142, 119] width 70 height 18
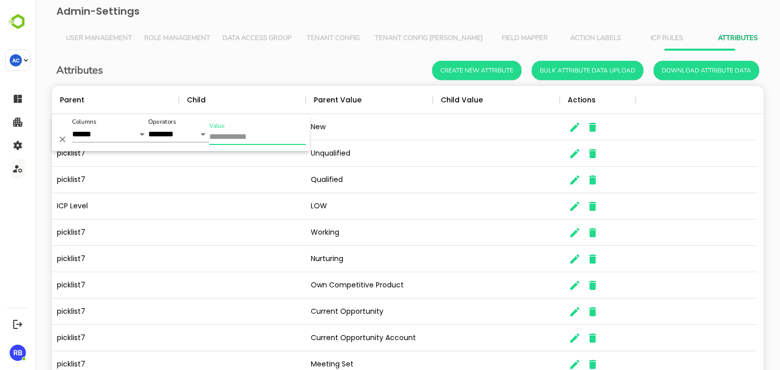
click at [252, 139] on input "Value" at bounding box center [257, 137] width 96 height 15
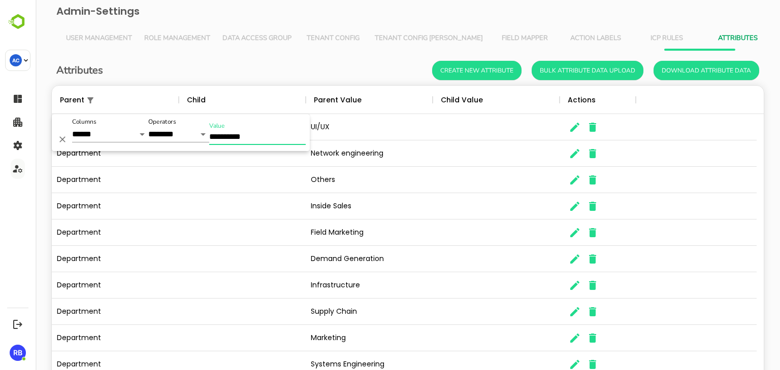
type input "**********"
click at [270, 58] on div "Attributes Create New Attribute Bulk Attribute Data Upload Download Attribute D…" at bounding box center [408, 243] width 728 height 385
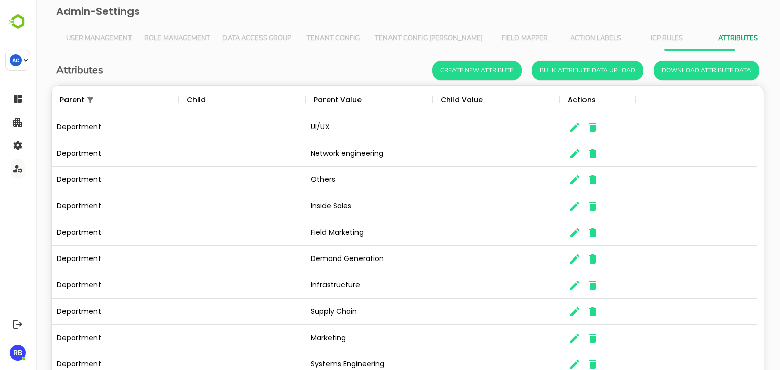
scroll to position [0, 0]
click at [715, 70] on button "Download Attribute Data" at bounding box center [706, 70] width 106 height 19
click at [88, 99] on icon "Show filters" at bounding box center [90, 100] width 6 height 6
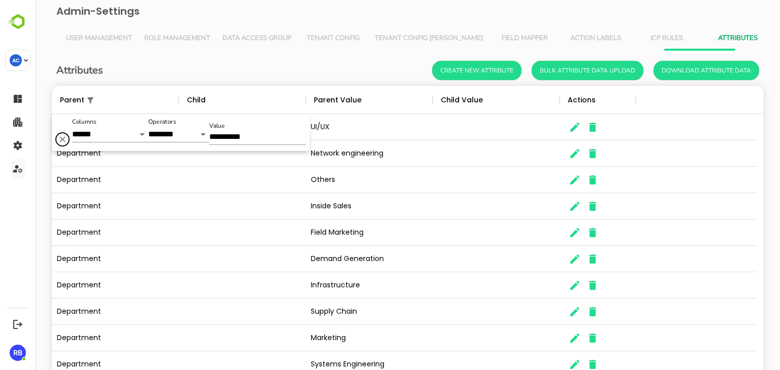
click at [62, 139] on icon "Delete" at bounding box center [62, 140] width 6 height 6
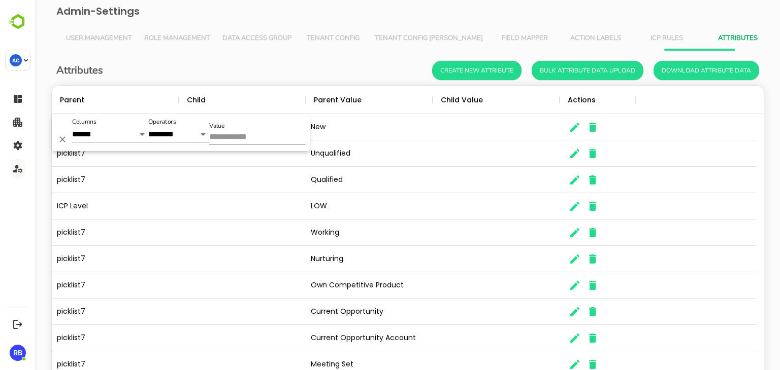
click at [230, 136] on input "Value" at bounding box center [257, 137] width 96 height 15
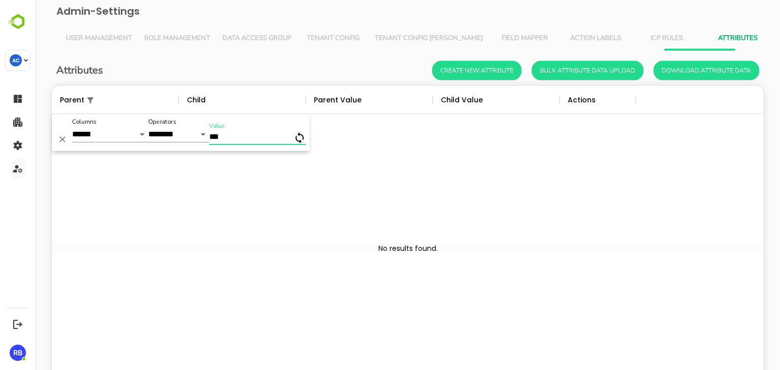
type input "****"
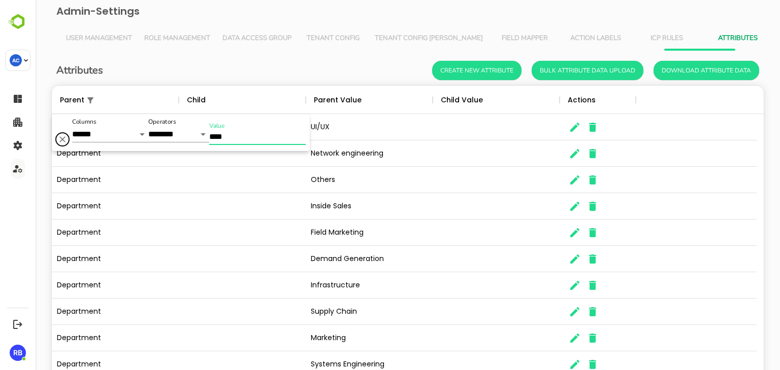
click at [65, 136] on icon "Delete" at bounding box center [62, 139] width 10 height 10
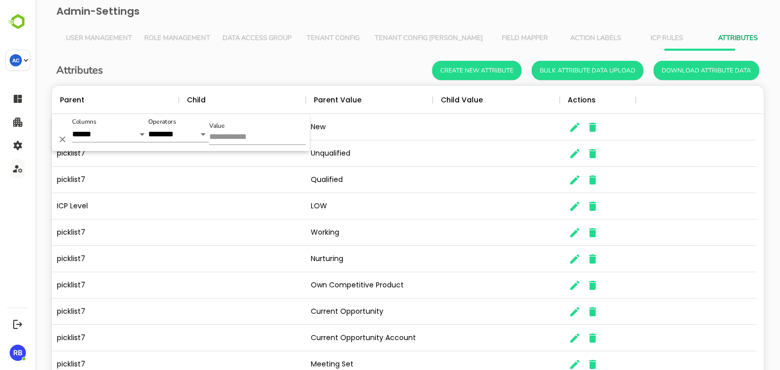
click at [311, 57] on div "Attributes Create New Attribute Bulk Attribute Data Upload Download Attribute D…" at bounding box center [408, 243] width 728 height 385
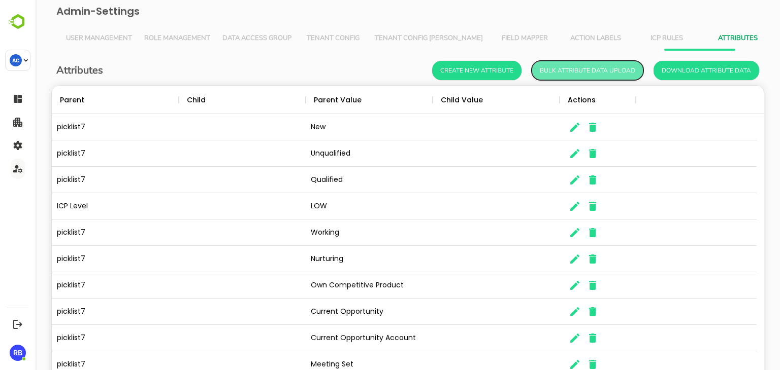
click at [560, 72] on button "Bulk Attribute Data Upload" at bounding box center [587, 70] width 112 height 19
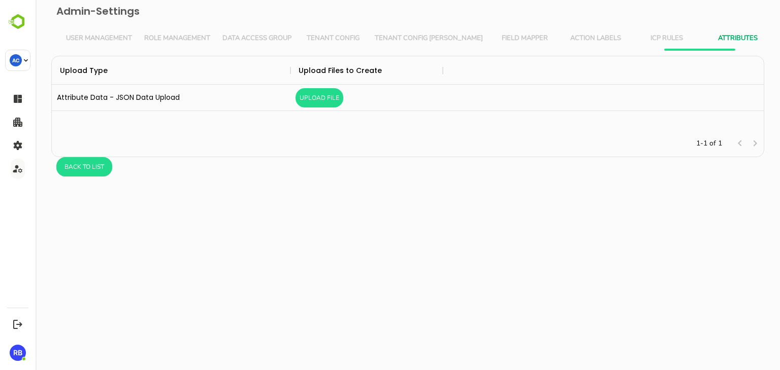
scroll to position [66, 704]
click at [315, 100] on button "Upload File" at bounding box center [319, 97] width 48 height 19
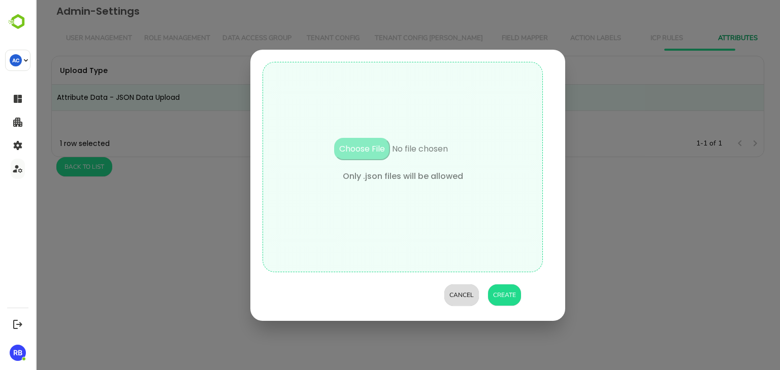
click at [354, 143] on input "file" at bounding box center [402, 154] width 173 height 32
type input "**********"
click at [505, 299] on button "Create" at bounding box center [504, 295] width 33 height 21
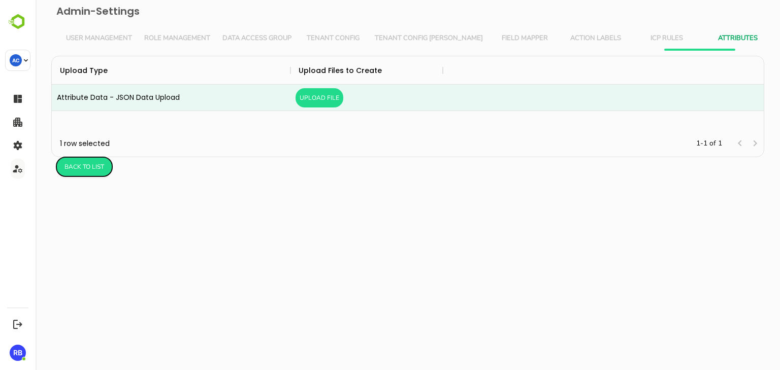
click at [79, 170] on button "Back to list" at bounding box center [84, 166] width 56 height 19
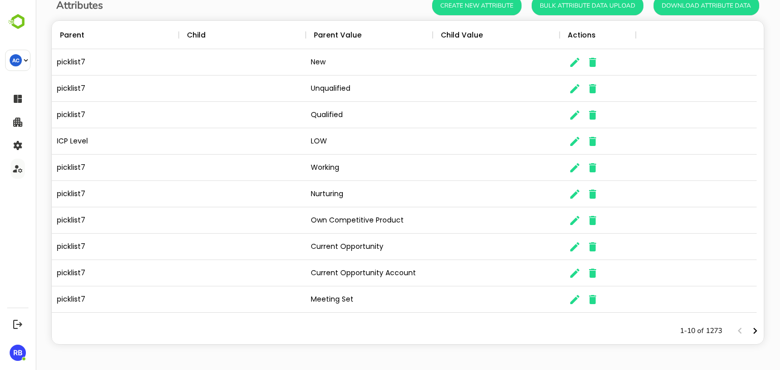
scroll to position [0, 0]
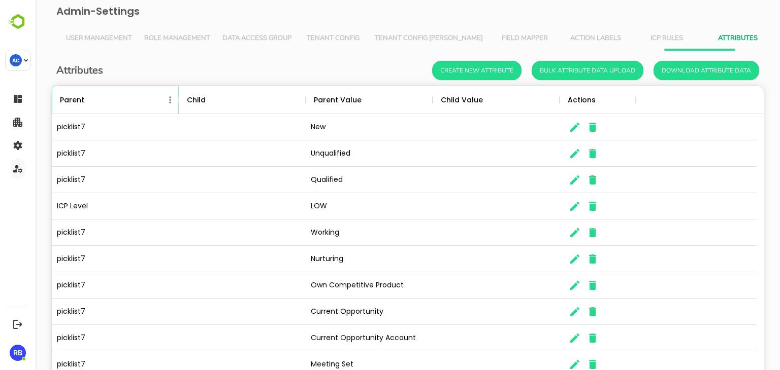
click at [170, 100] on icon "Menu" at bounding box center [170, 99] width 2 height 7
click at [137, 117] on li "Filter" at bounding box center [142, 119] width 70 height 18
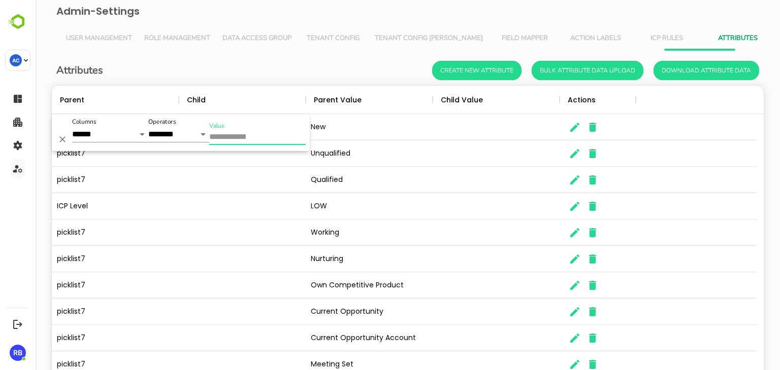
click at [222, 132] on input "Value" at bounding box center [257, 137] width 96 height 15
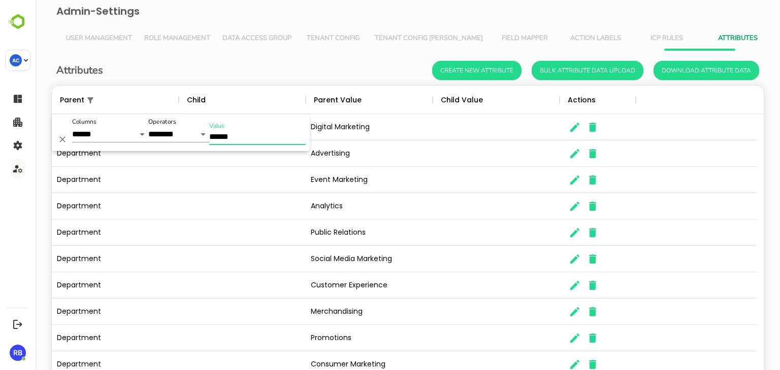
scroll to position [65, 0]
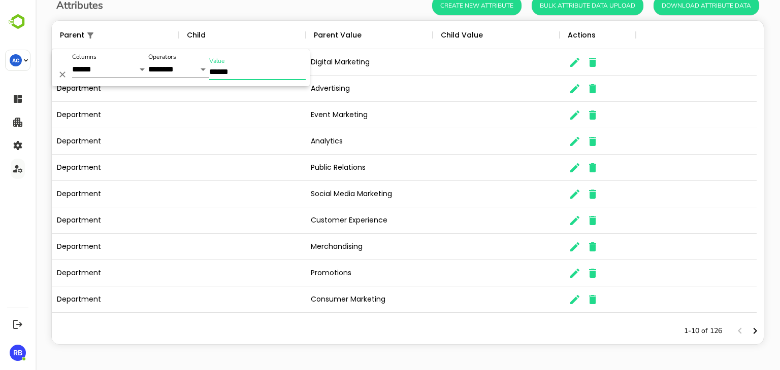
type input "******"
click at [753, 329] on icon "Next page" at bounding box center [755, 331] width 4 height 6
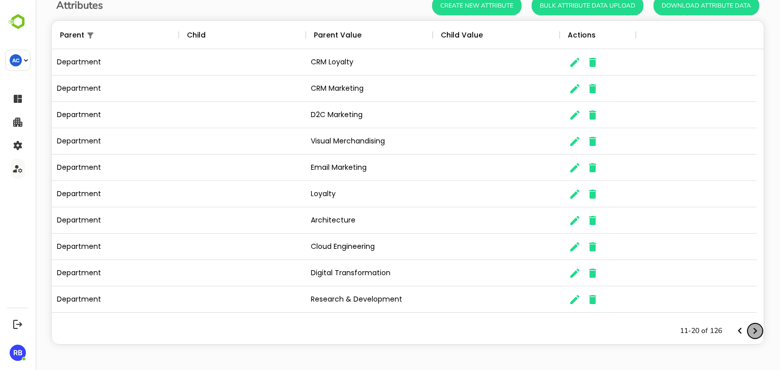
click at [753, 329] on icon "Next page" at bounding box center [755, 331] width 4 height 6
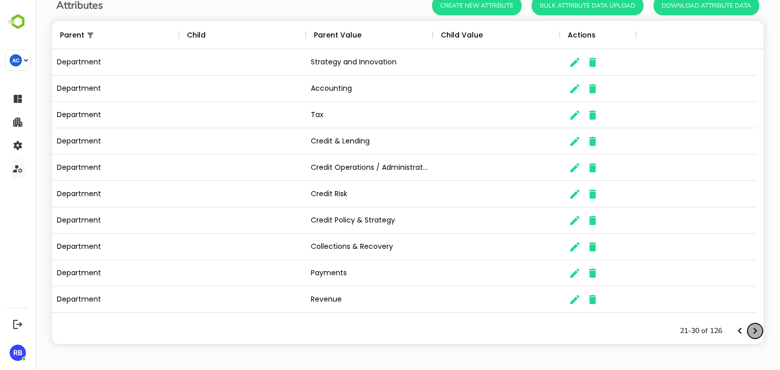
click at [753, 329] on icon "Next page" at bounding box center [755, 331] width 4 height 6
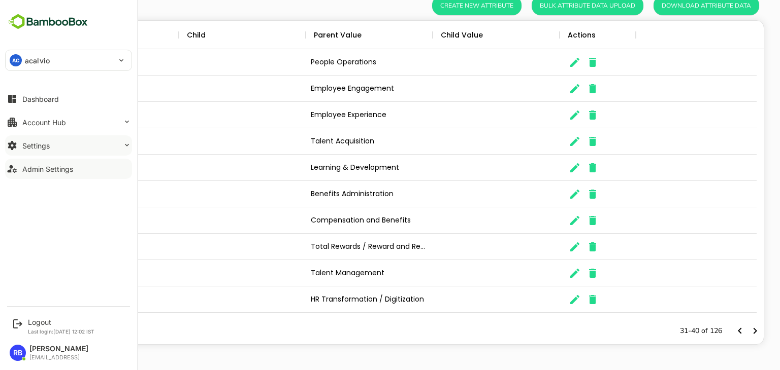
click at [47, 148] on div "Settings" at bounding box center [35, 146] width 27 height 9
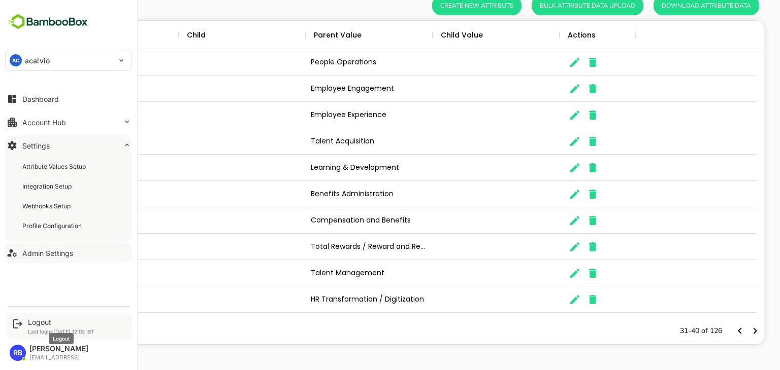
click at [37, 320] on div "Logout" at bounding box center [61, 322] width 66 height 9
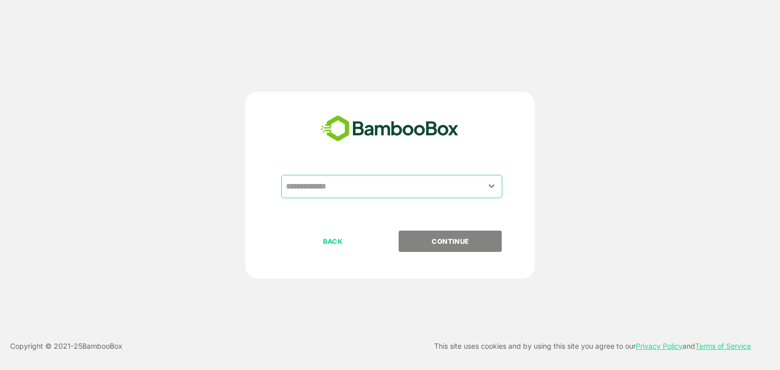
click at [371, 186] on input "text" at bounding box center [391, 186] width 217 height 19
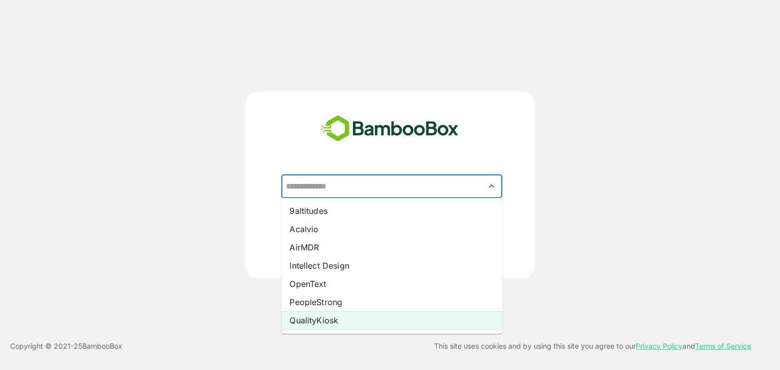
click at [344, 322] on li "QualityKiosk" at bounding box center [391, 321] width 221 height 18
type input "**********"
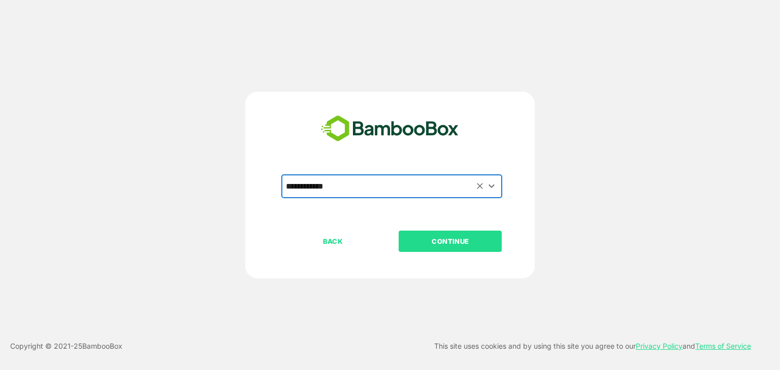
click at [468, 236] on p "CONTINUE" at bounding box center [450, 241] width 102 height 11
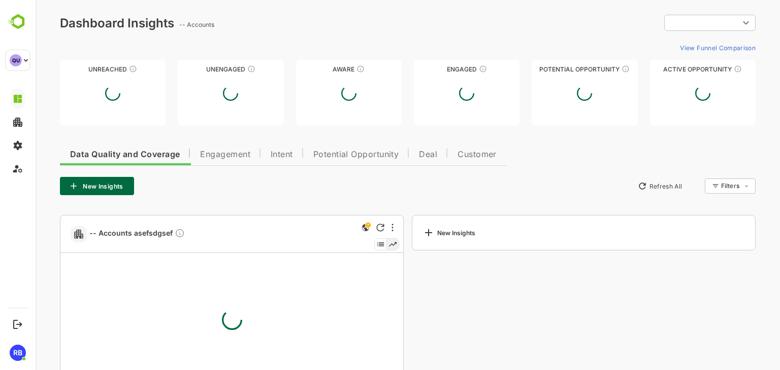
type input "**********"
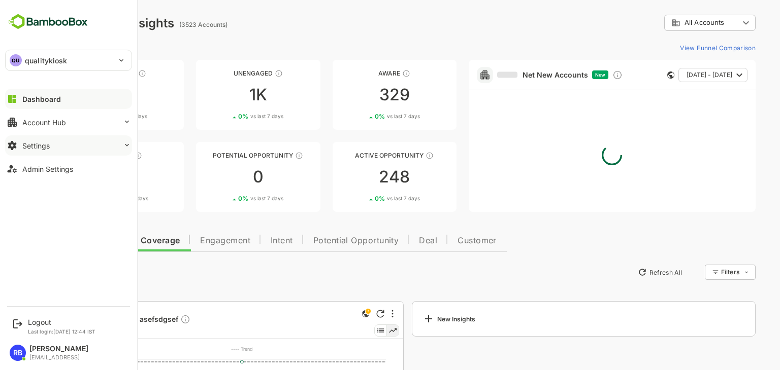
click at [77, 145] on button "Settings" at bounding box center [68, 146] width 127 height 20
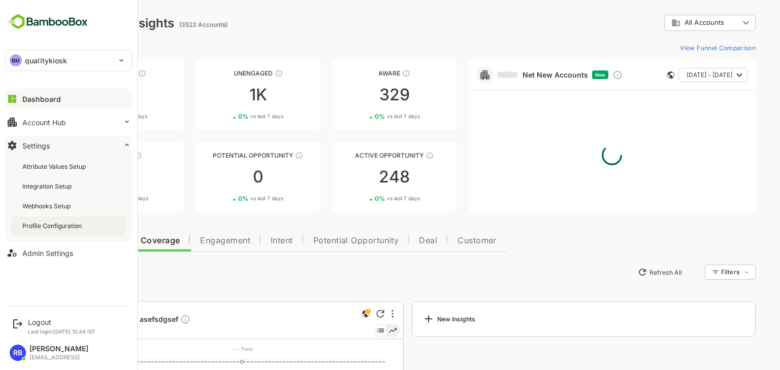
click at [64, 223] on div "Profile Configuration" at bounding box center [52, 226] width 61 height 9
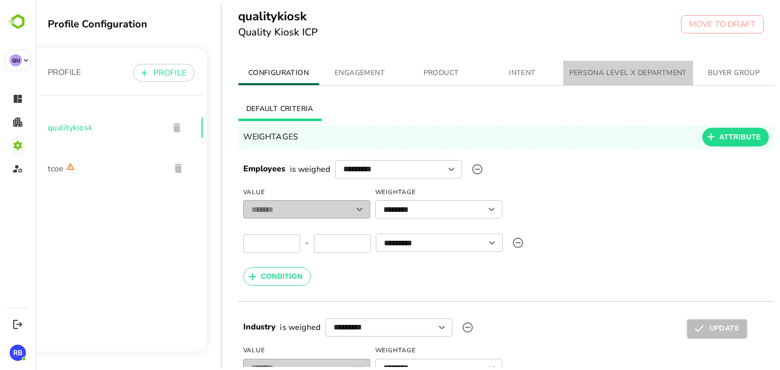
click at [599, 70] on span "PERSONA LEVEL X DEPARTMENT" at bounding box center [628, 73] width 118 height 13
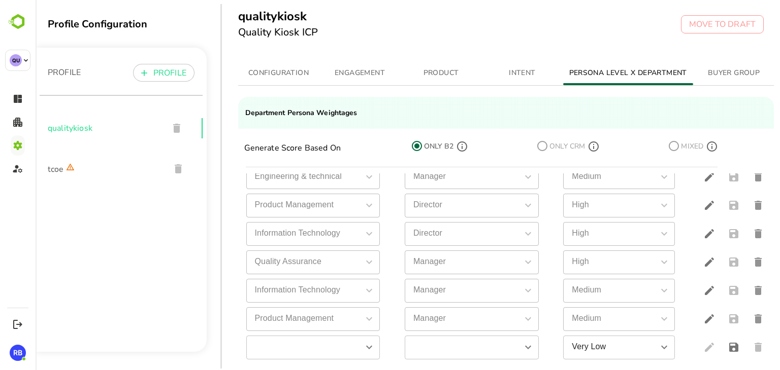
scroll to position [26, 0]
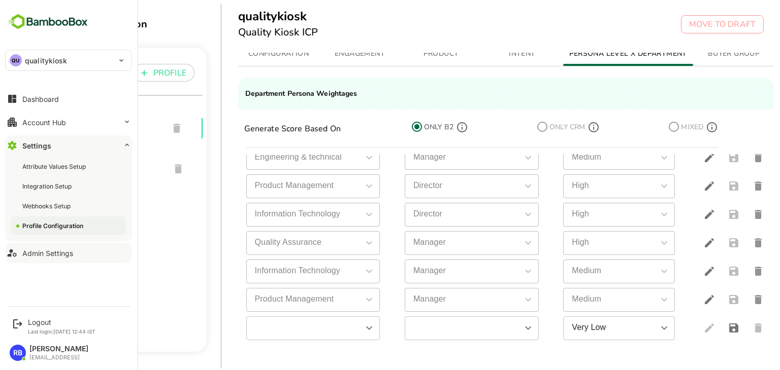
click at [60, 252] on div "Admin Settings" at bounding box center [47, 253] width 51 height 9
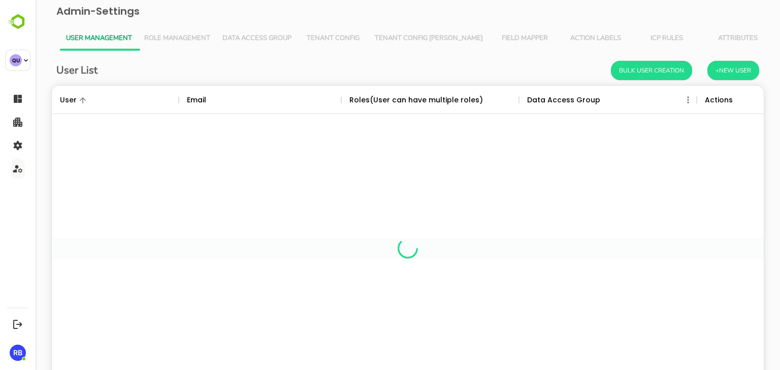
scroll to position [290, 696]
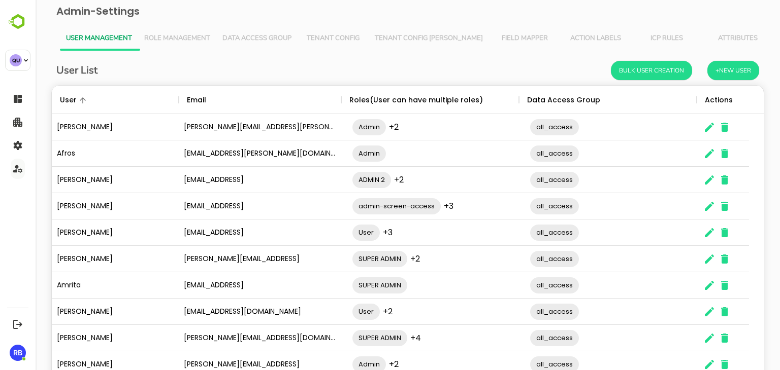
click at [702, 30] on button "Attributes" at bounding box center [737, 38] width 71 height 24
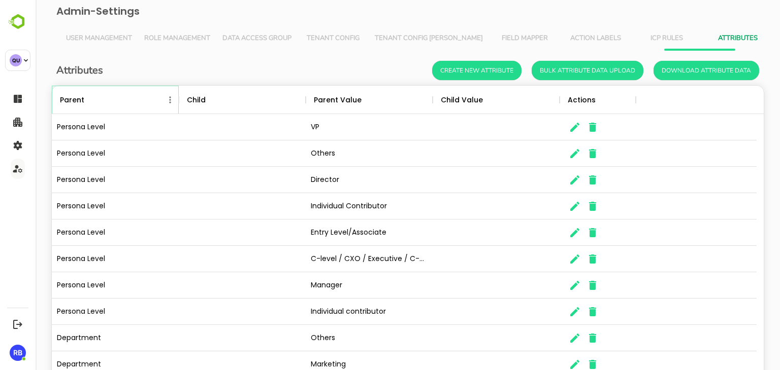
click at [168, 102] on icon "Menu" at bounding box center [170, 100] width 10 height 10
click at [133, 120] on li "Filter" at bounding box center [142, 119] width 70 height 18
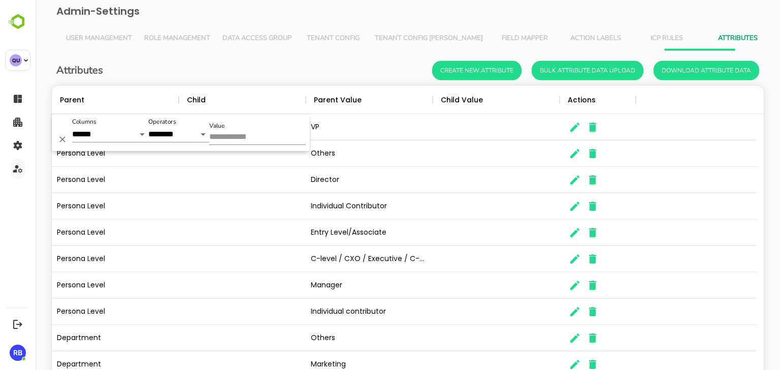
click at [272, 141] on input "Value" at bounding box center [257, 137] width 96 height 15
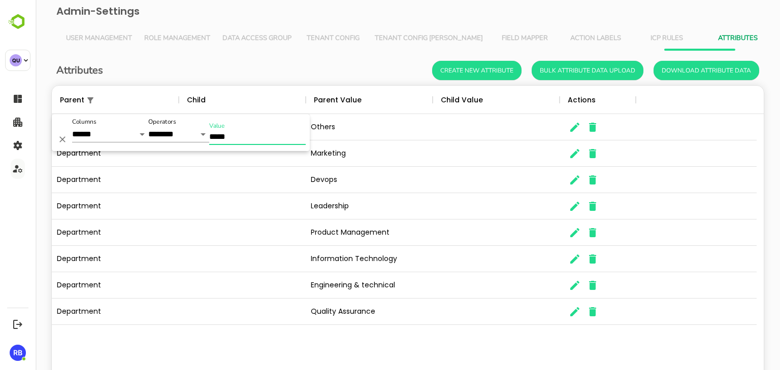
type input "*****"
click at [243, 351] on div "Department Others Department Marketing Department Devops Department Leadership …" at bounding box center [408, 248] width 712 height 269
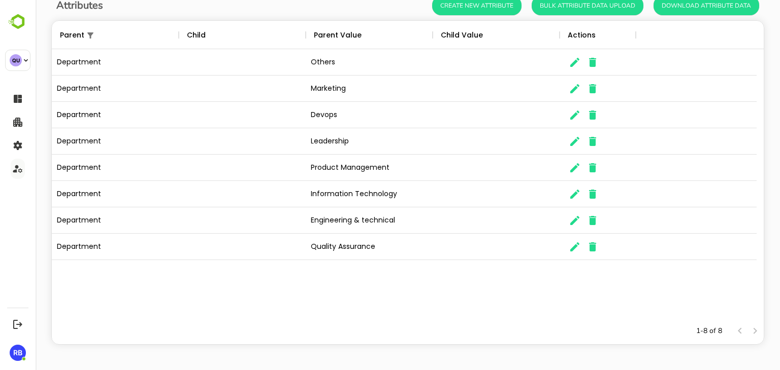
scroll to position [0, 0]
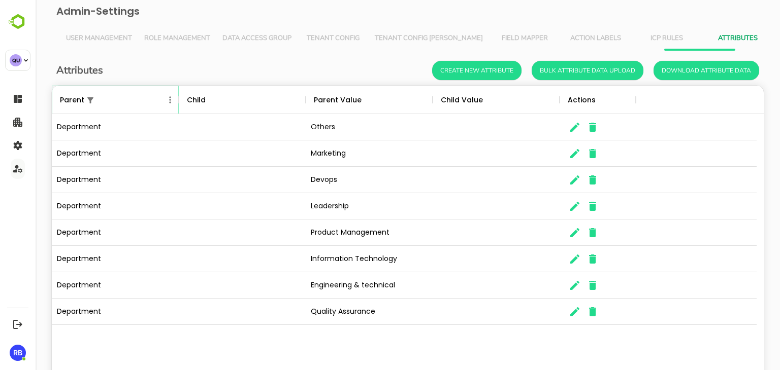
click at [91, 100] on icon "Show filters" at bounding box center [90, 100] width 9 height 9
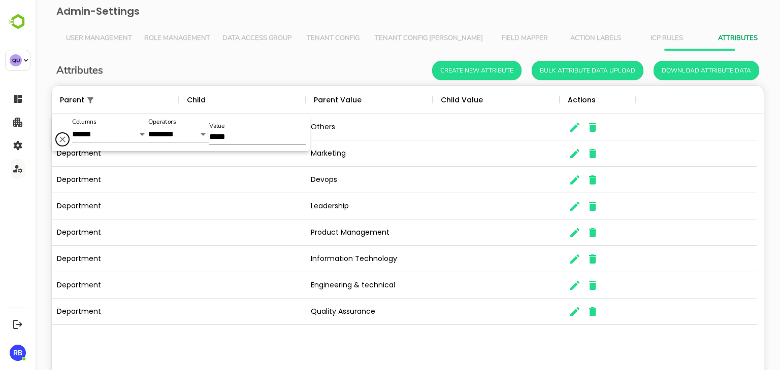
click at [62, 141] on icon "Delete" at bounding box center [62, 139] width 10 height 10
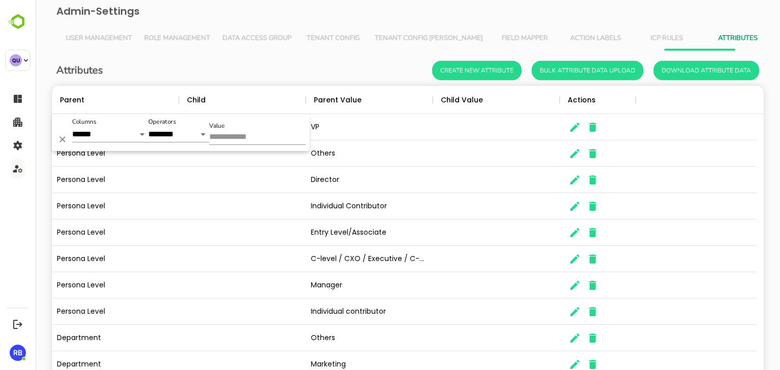
click at [246, 63] on div "Attributes Create New Attribute Bulk Attribute Data Upload Download Attribute D…" at bounding box center [407, 70] width 702 height 19
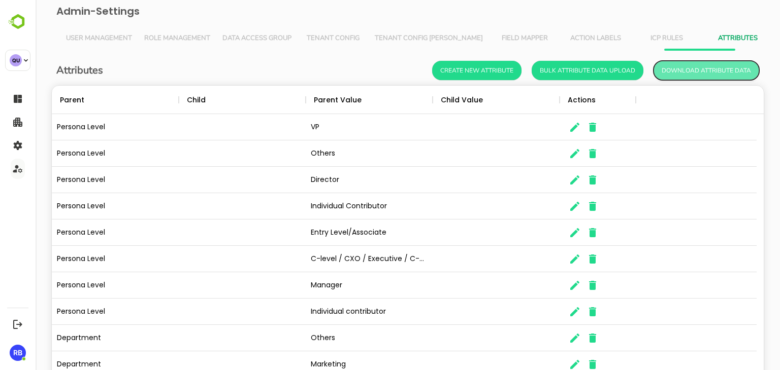
click at [699, 68] on button "Download Attribute Data" at bounding box center [706, 70] width 106 height 19
click at [170, 100] on icon "Menu" at bounding box center [170, 99] width 2 height 7
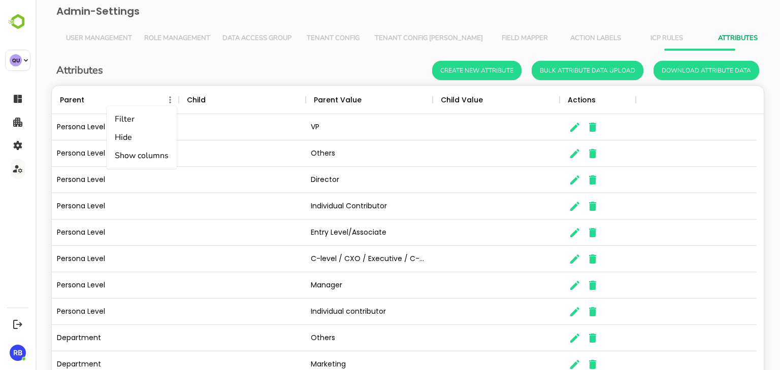
click at [137, 122] on li "Filter" at bounding box center [142, 119] width 70 height 18
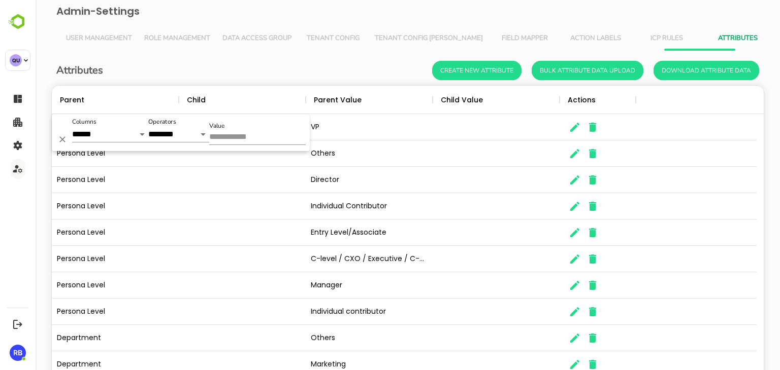
click at [244, 134] on input "Value" at bounding box center [257, 137] width 96 height 15
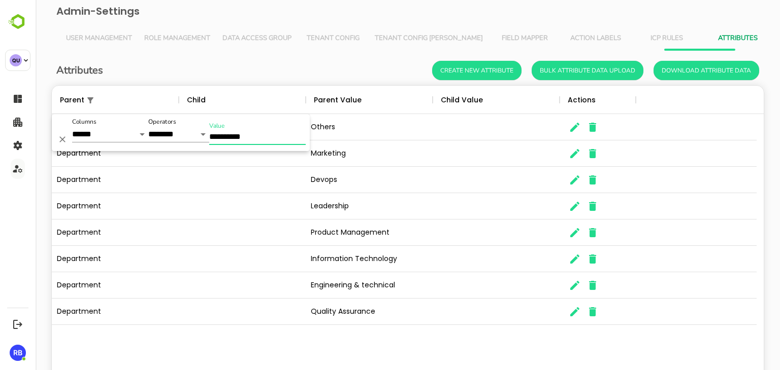
type input "**********"
click at [256, 336] on div "Department Others Department Marketing Department Devops Department Leadership …" at bounding box center [408, 248] width 712 height 269
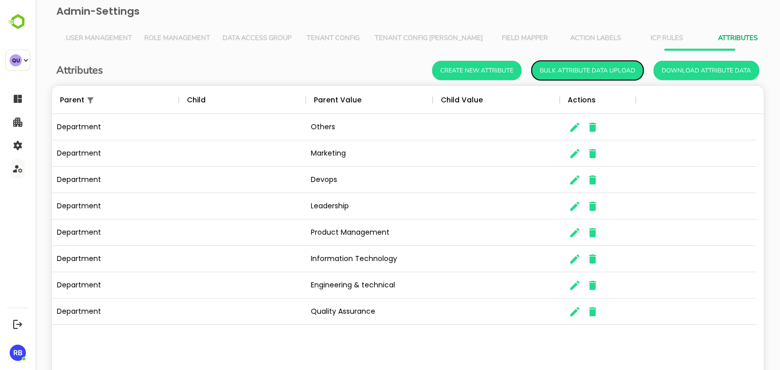
click at [585, 69] on button "Bulk Attribute Data Upload" at bounding box center [587, 70] width 112 height 19
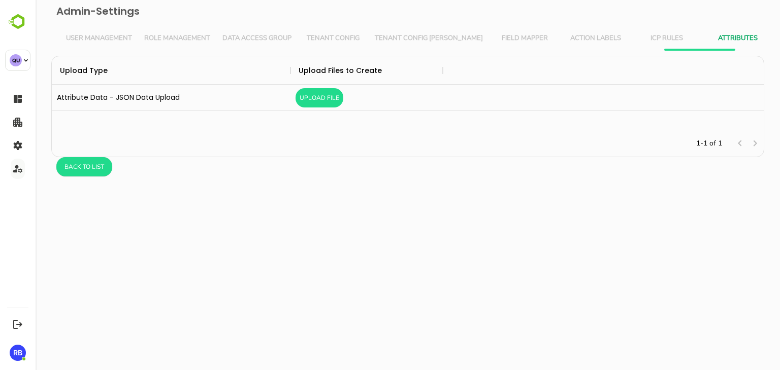
scroll to position [66, 704]
click at [312, 102] on button "Upload File" at bounding box center [319, 97] width 48 height 19
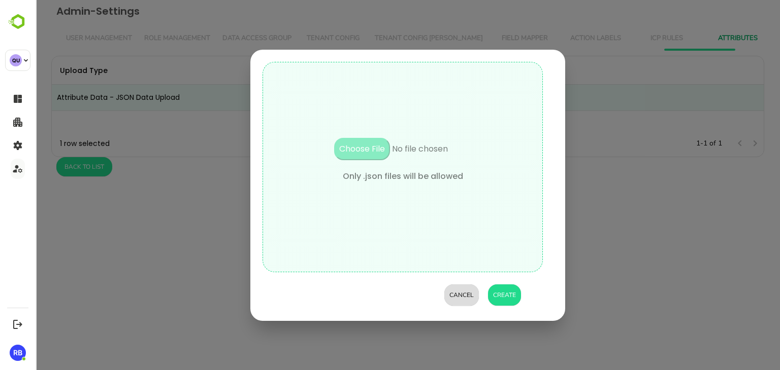
click at [369, 153] on input "file" at bounding box center [402, 154] width 173 height 32
type input "**********"
click at [510, 299] on button "Create" at bounding box center [504, 295] width 33 height 21
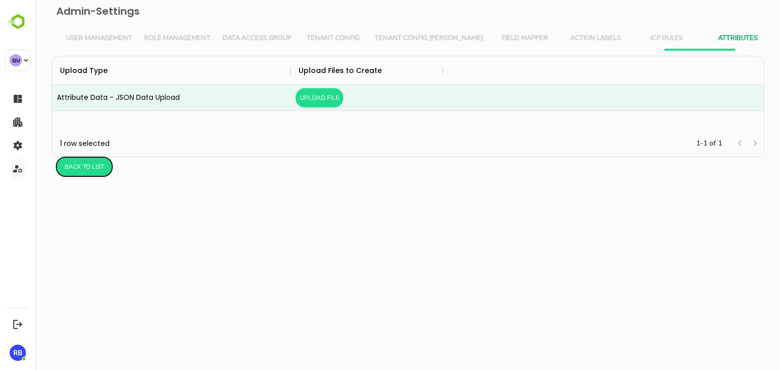
click at [93, 172] on button "Back to list" at bounding box center [84, 166] width 56 height 19
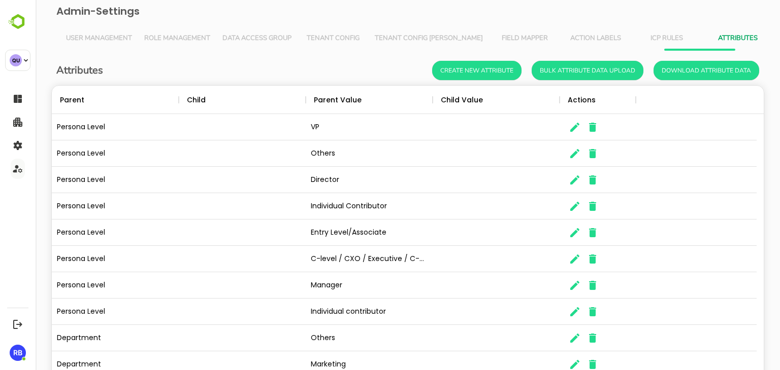
scroll to position [290, 696]
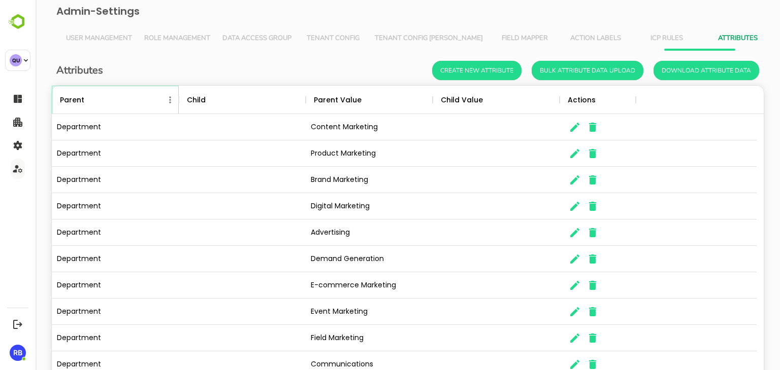
click at [168, 98] on icon "Menu" at bounding box center [170, 100] width 10 height 10
click at [141, 122] on li "Filter" at bounding box center [142, 119] width 70 height 18
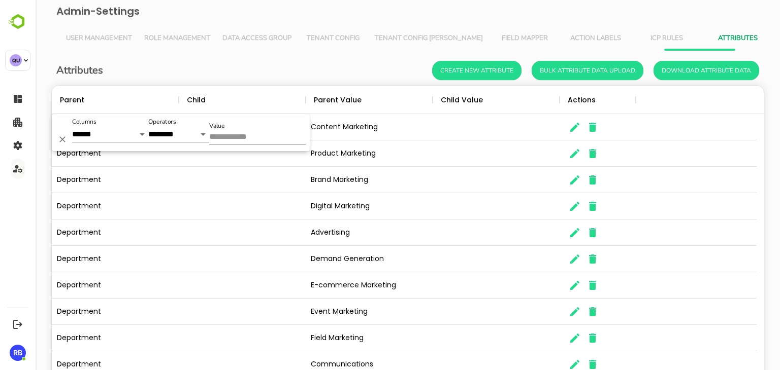
click at [241, 144] on input "Value" at bounding box center [257, 137] width 96 height 15
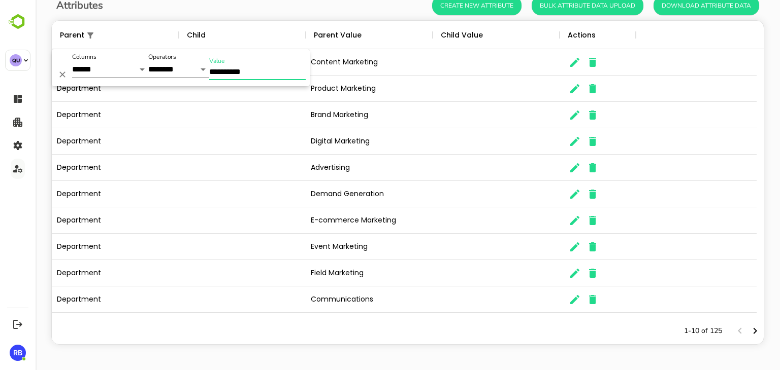
type input "**********"
click at [374, 331] on div "1-10 of 125" at bounding box center [408, 331] width 712 height 26
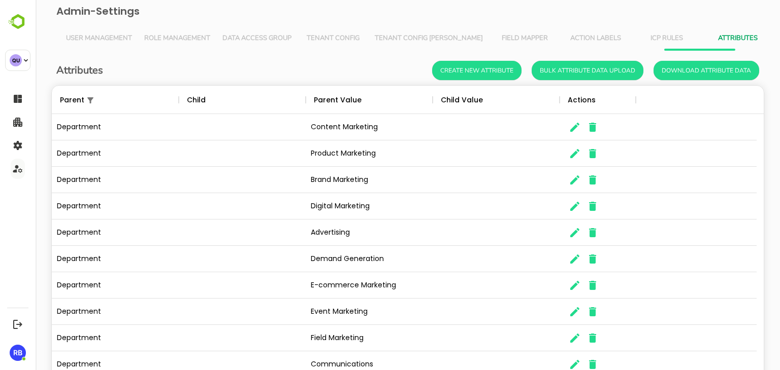
scroll to position [0, 0]
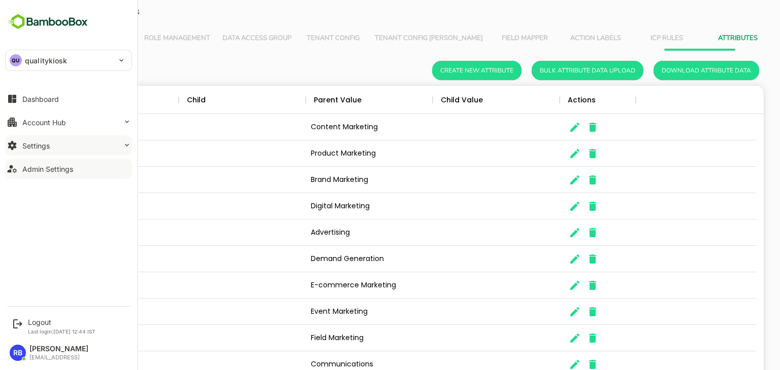
click at [24, 144] on div "Settings" at bounding box center [35, 146] width 27 height 9
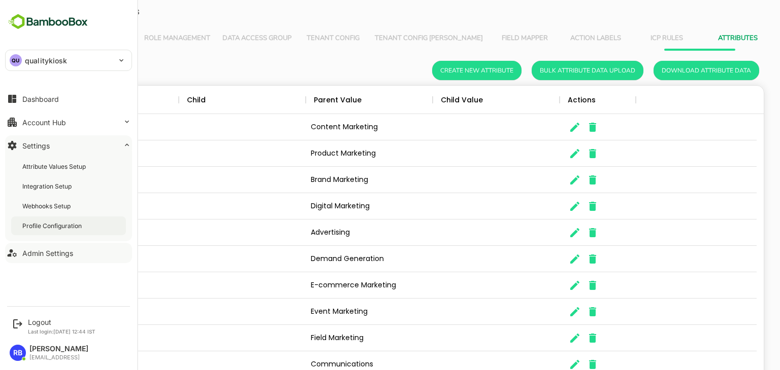
click at [43, 225] on div "Profile Configuration" at bounding box center [52, 226] width 61 height 9
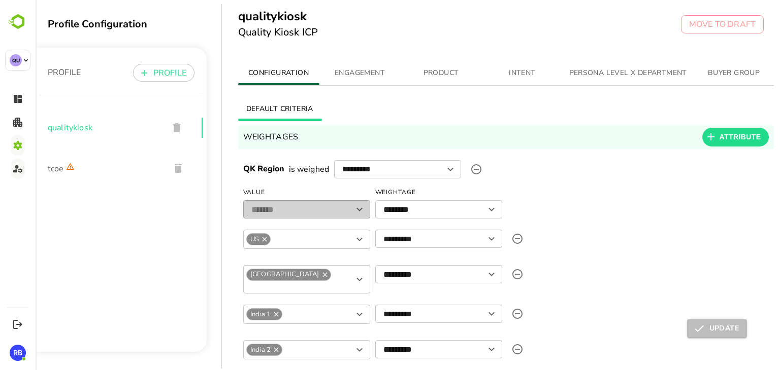
click at [622, 67] on span "PERSONA LEVEL X DEPARTMENT" at bounding box center [628, 73] width 118 height 13
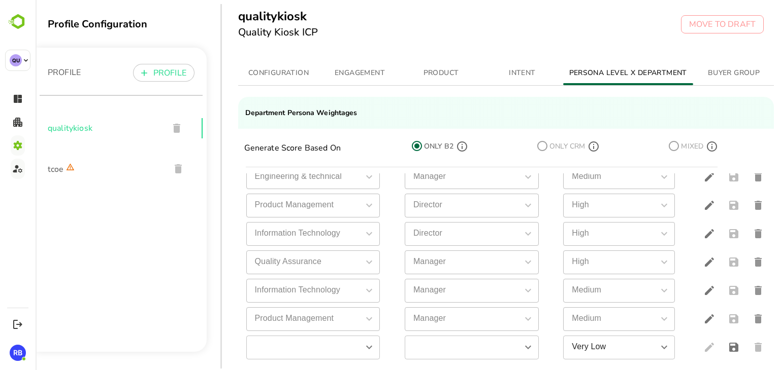
scroll to position [26, 0]
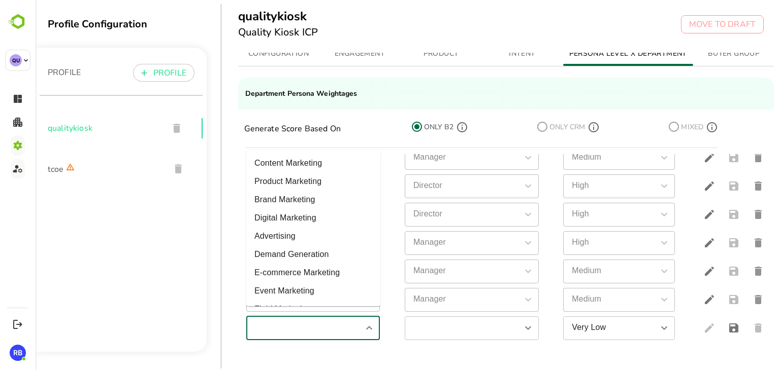
click at [331, 322] on input "simple table" at bounding box center [304, 329] width 111 height 18
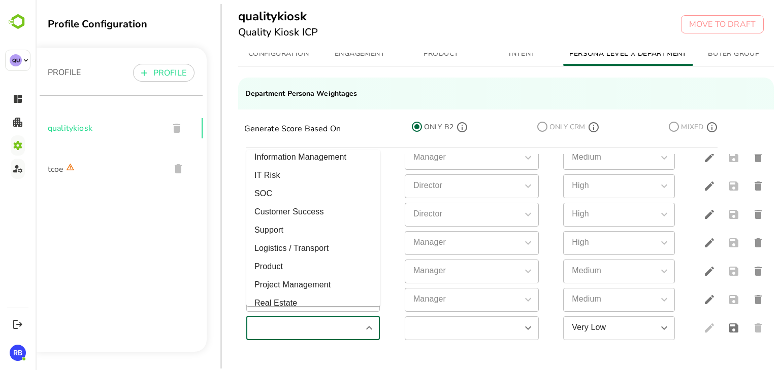
scroll to position [1269, 0]
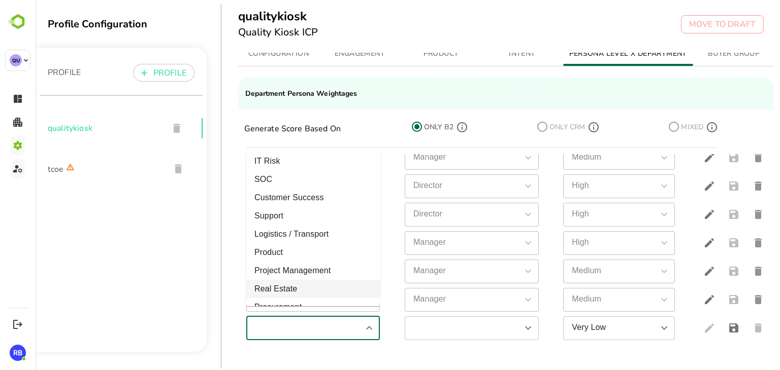
type input "**********"
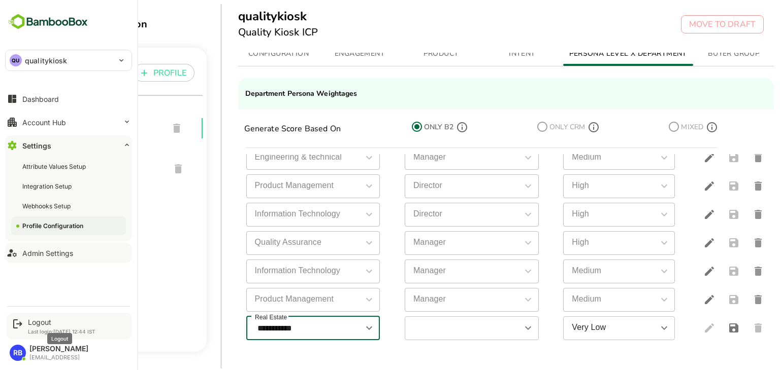
click at [41, 325] on div "Logout" at bounding box center [61, 322] width 67 height 9
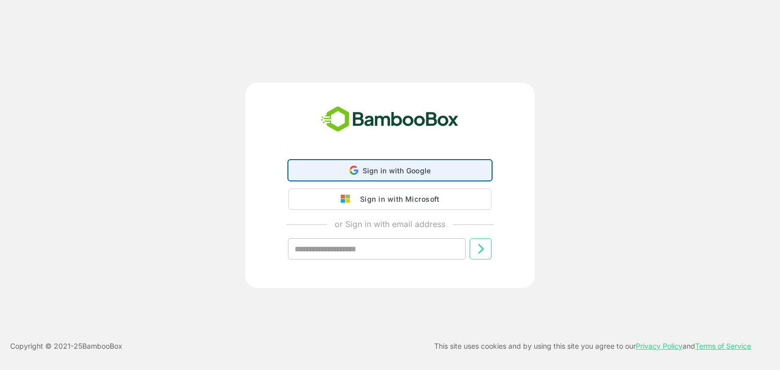
click at [420, 166] on span "Sign in with Google" at bounding box center [396, 170] width 69 height 9
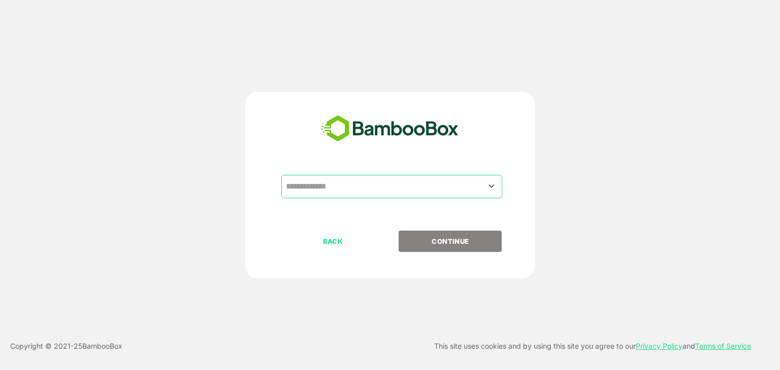
click at [348, 196] on div "​" at bounding box center [391, 186] width 221 height 23
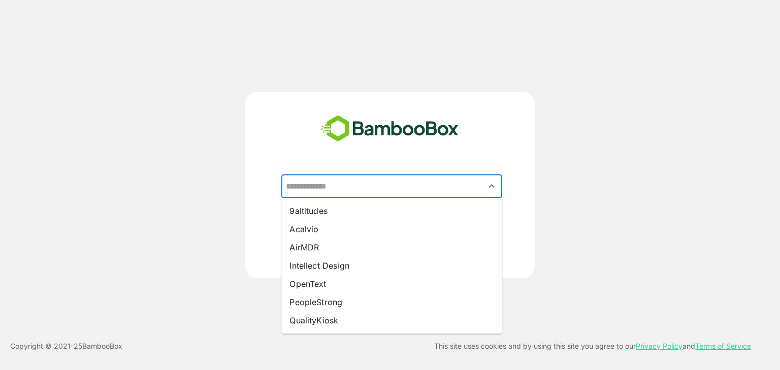
click at [195, 209] on div "​ 9altitudes Acalvio AirMDR Intellect Design OpenText PeopleStrong QualityKiosk…" at bounding box center [390, 185] width 624 height 187
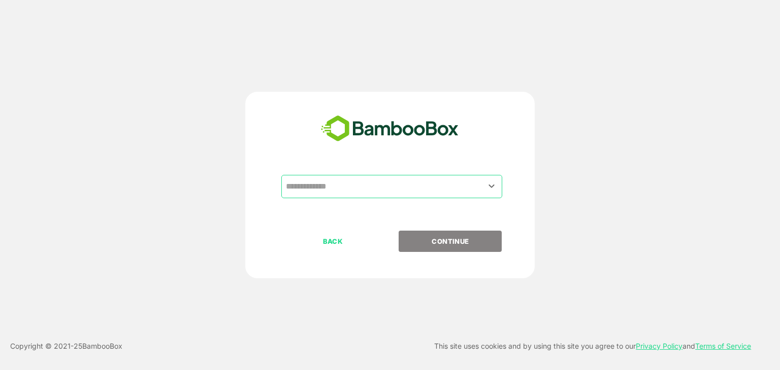
click at [345, 186] on input "text" at bounding box center [391, 186] width 217 height 19
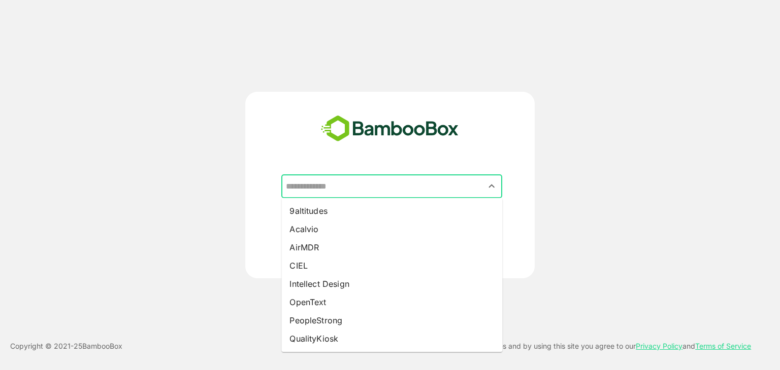
click at [360, 192] on input "text" at bounding box center [391, 186] width 217 height 19
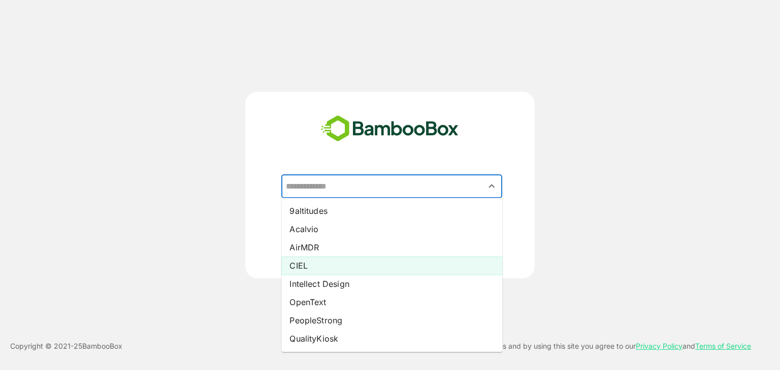
click at [334, 262] on li "CIEL" at bounding box center [391, 266] width 221 height 18
type input "****"
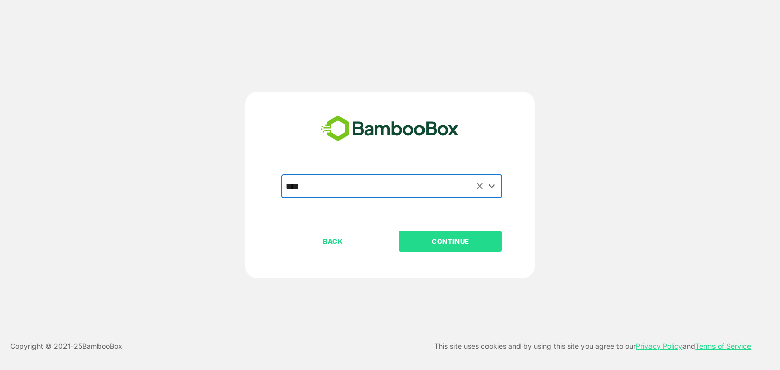
click at [451, 234] on button "CONTINUE" at bounding box center [449, 241] width 103 height 21
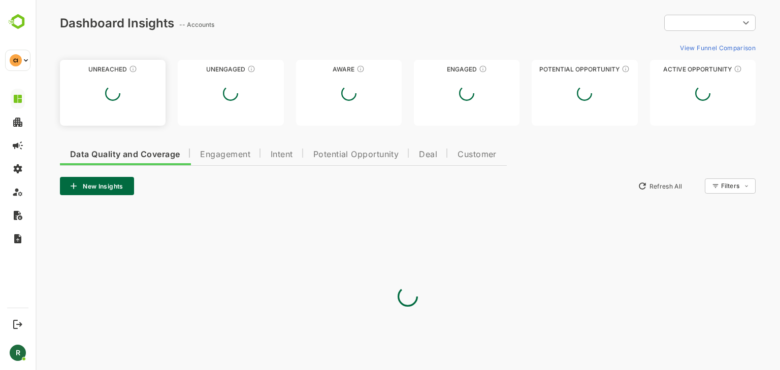
type input "**********"
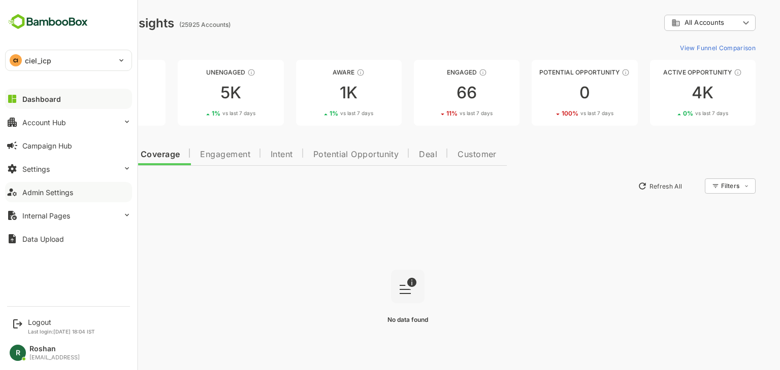
click at [63, 193] on div "Admin Settings" at bounding box center [47, 192] width 51 height 9
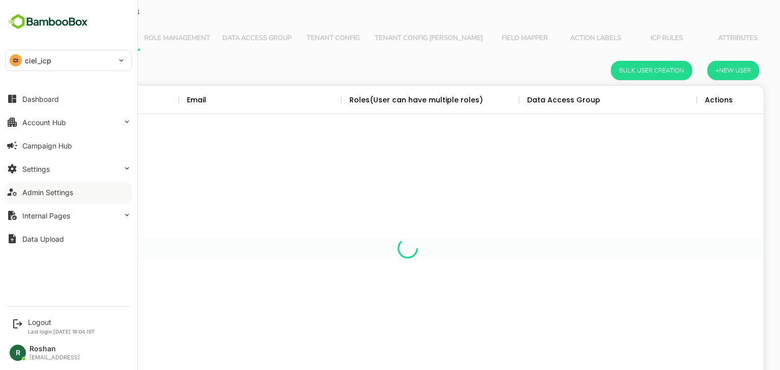
scroll to position [290, 696]
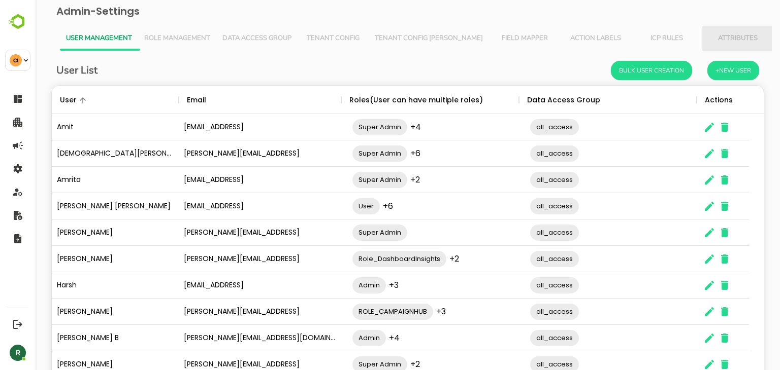
click at [708, 35] on span "Attributes" at bounding box center [737, 39] width 59 height 8
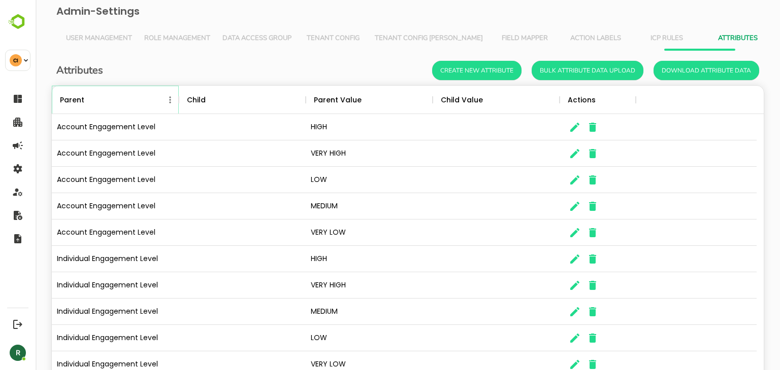
click at [171, 100] on icon "Menu" at bounding box center [170, 100] width 10 height 10
click at [139, 120] on li "Filter" at bounding box center [142, 119] width 70 height 18
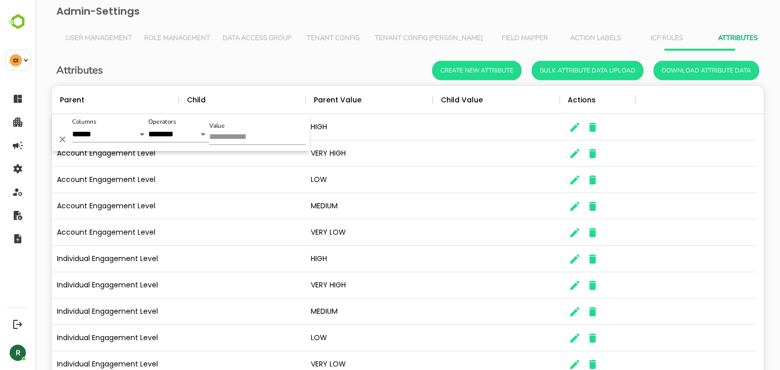
click at [238, 134] on input "Value" at bounding box center [257, 137] width 96 height 15
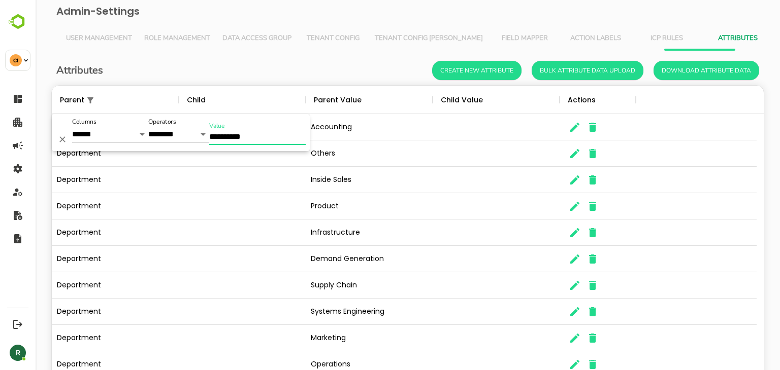
type input "**********"
click at [258, 51] on div "Attributes Create New Attribute Bulk Attribute Data Upload Download Attribute D…" at bounding box center [408, 243] width 728 height 385
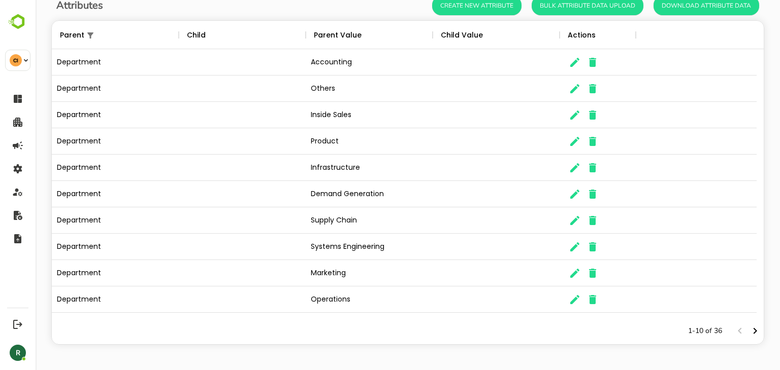
scroll to position [0, 0]
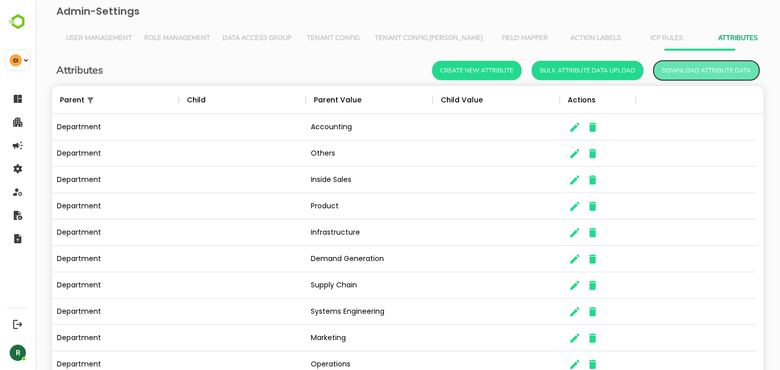
click at [707, 72] on button "Download Attribute Data" at bounding box center [706, 70] width 106 height 19
click at [694, 74] on button "Download Attribute Data" at bounding box center [706, 70] width 106 height 19
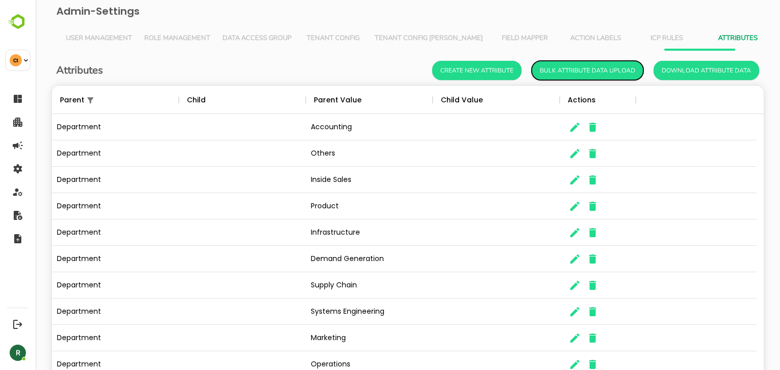
click at [587, 70] on button "Bulk Attribute Data Upload" at bounding box center [587, 70] width 112 height 19
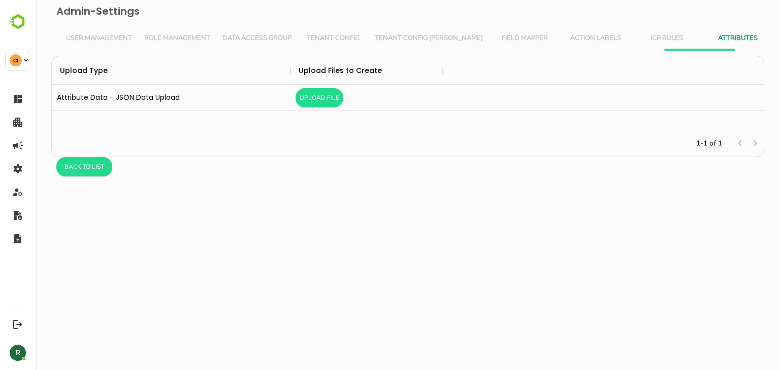
scroll to position [66, 704]
click at [485, 222] on div "Upload Type Upload Files to Create Attribute Data - JSON Data Upload Upload Fil…" at bounding box center [407, 170] width 713 height 228
click at [327, 99] on button "Upload File" at bounding box center [319, 97] width 48 height 19
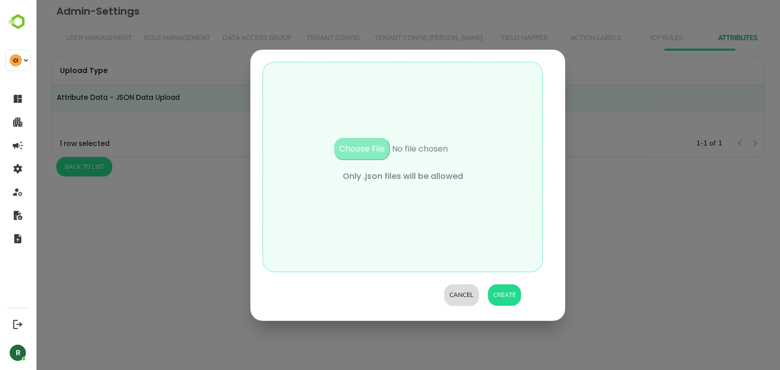
click at [366, 151] on input "file" at bounding box center [402, 154] width 173 height 32
type input "**********"
click at [497, 297] on button "Create" at bounding box center [504, 295] width 33 height 21
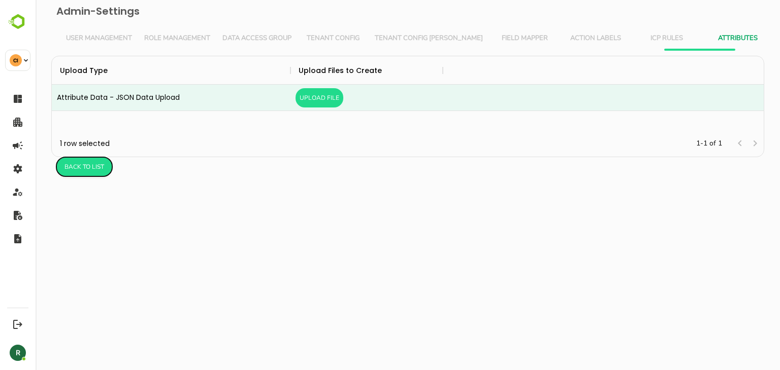
click at [72, 167] on button "Back to list" at bounding box center [84, 166] width 56 height 19
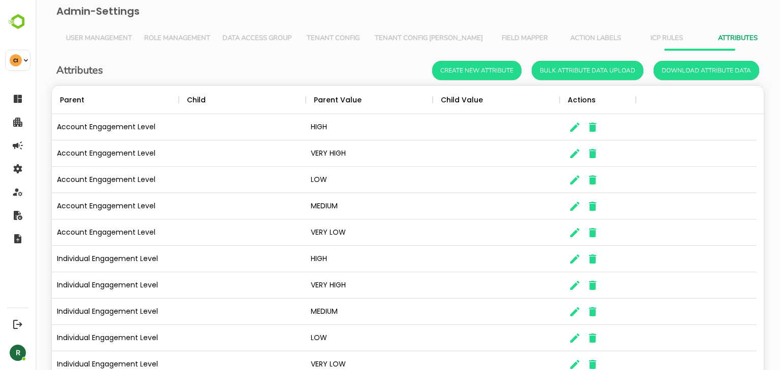
scroll to position [290, 696]
click at [171, 99] on icon "Menu" at bounding box center [170, 99] width 2 height 7
click at [140, 121] on li "Filter" at bounding box center [142, 119] width 70 height 18
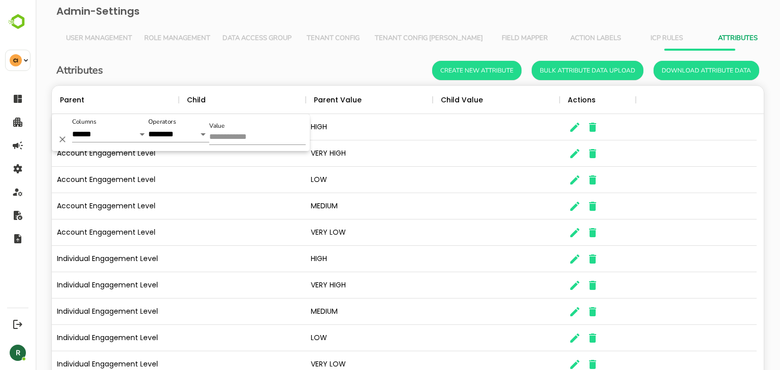
click at [248, 137] on input "Value" at bounding box center [257, 137] width 96 height 15
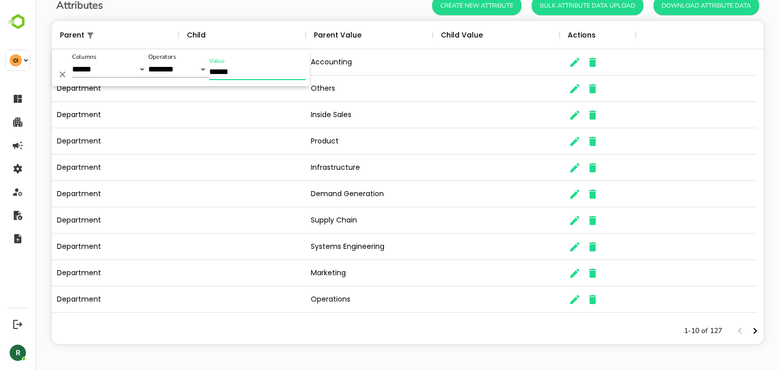
scroll to position [0, 0]
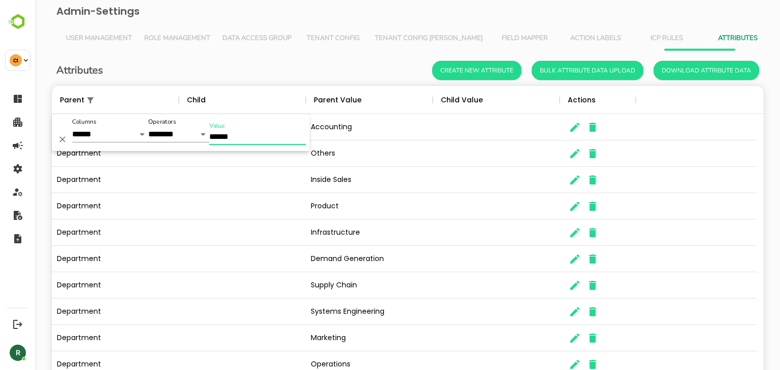
type input "******"
click at [242, 68] on div "Attributes Create New Attribute Bulk Attribute Data Upload Download Attribute D…" at bounding box center [407, 70] width 702 height 19
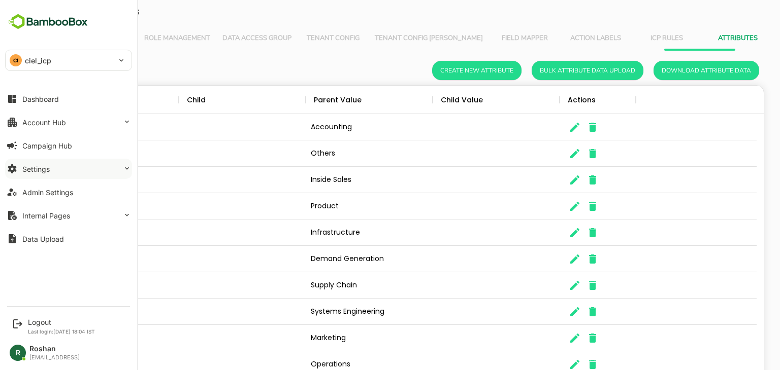
click at [69, 164] on button "Settings" at bounding box center [68, 169] width 127 height 20
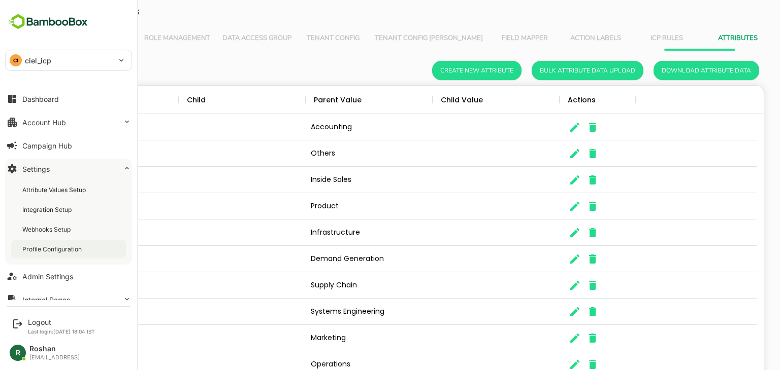
click at [61, 250] on div "Profile Configuration" at bounding box center [52, 249] width 61 height 9
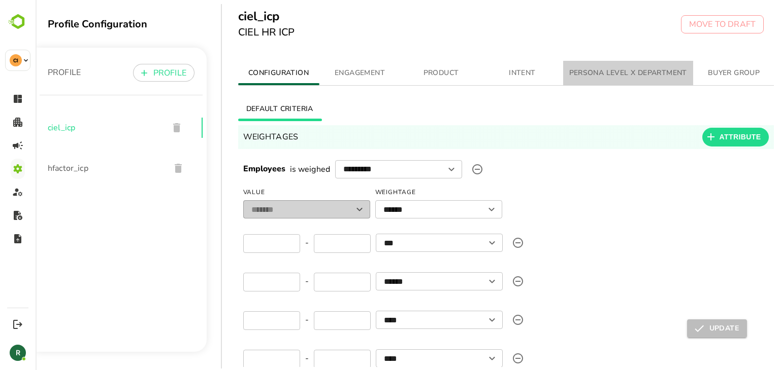
click at [601, 76] on span "PERSONA LEVEL X DEPARTMENT" at bounding box center [628, 73] width 118 height 13
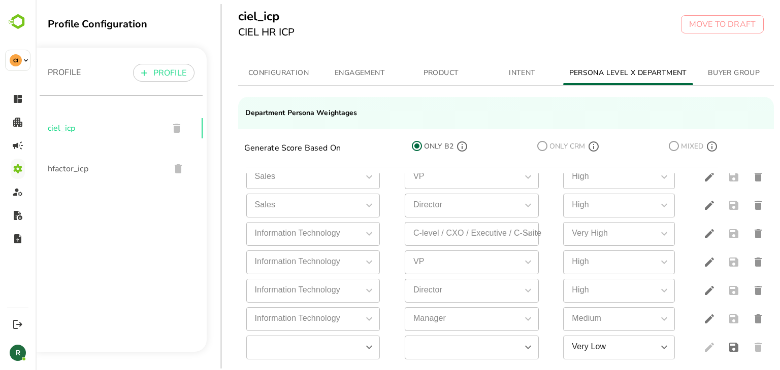
scroll to position [26, 0]
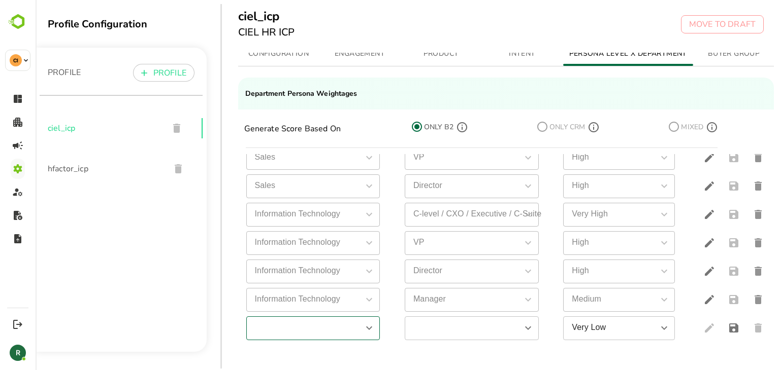
click at [359, 324] on input "simple table" at bounding box center [304, 329] width 111 height 18
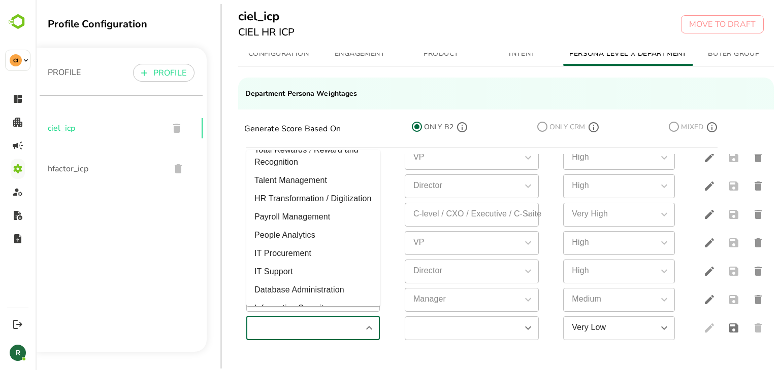
scroll to position [0, 0]
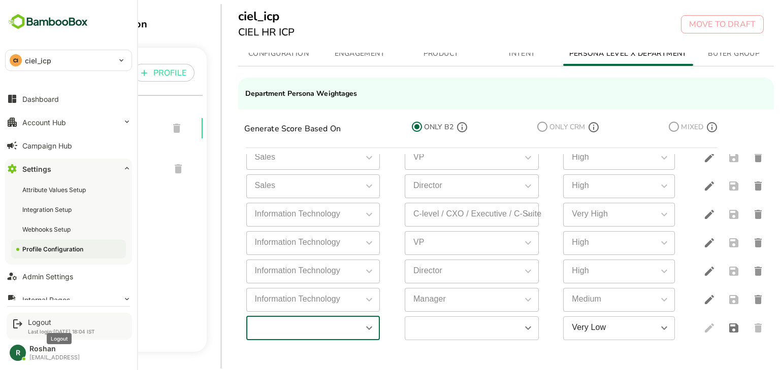
click at [34, 321] on div "Logout" at bounding box center [61, 322] width 67 height 9
